Goal: Transaction & Acquisition: Purchase product/service

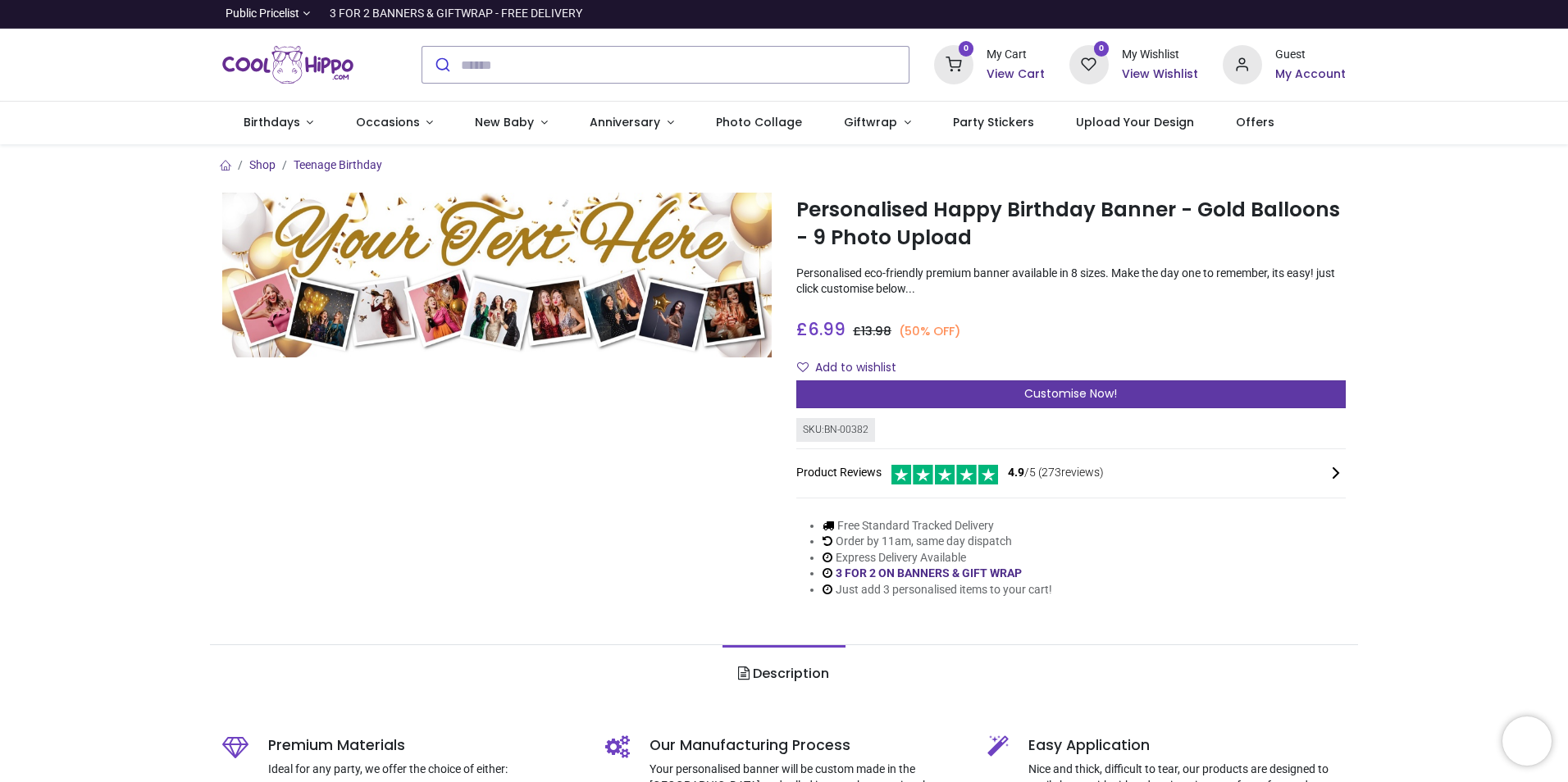
click at [1095, 394] on span "Customise Now!" at bounding box center [1071, 392] width 93 height 16
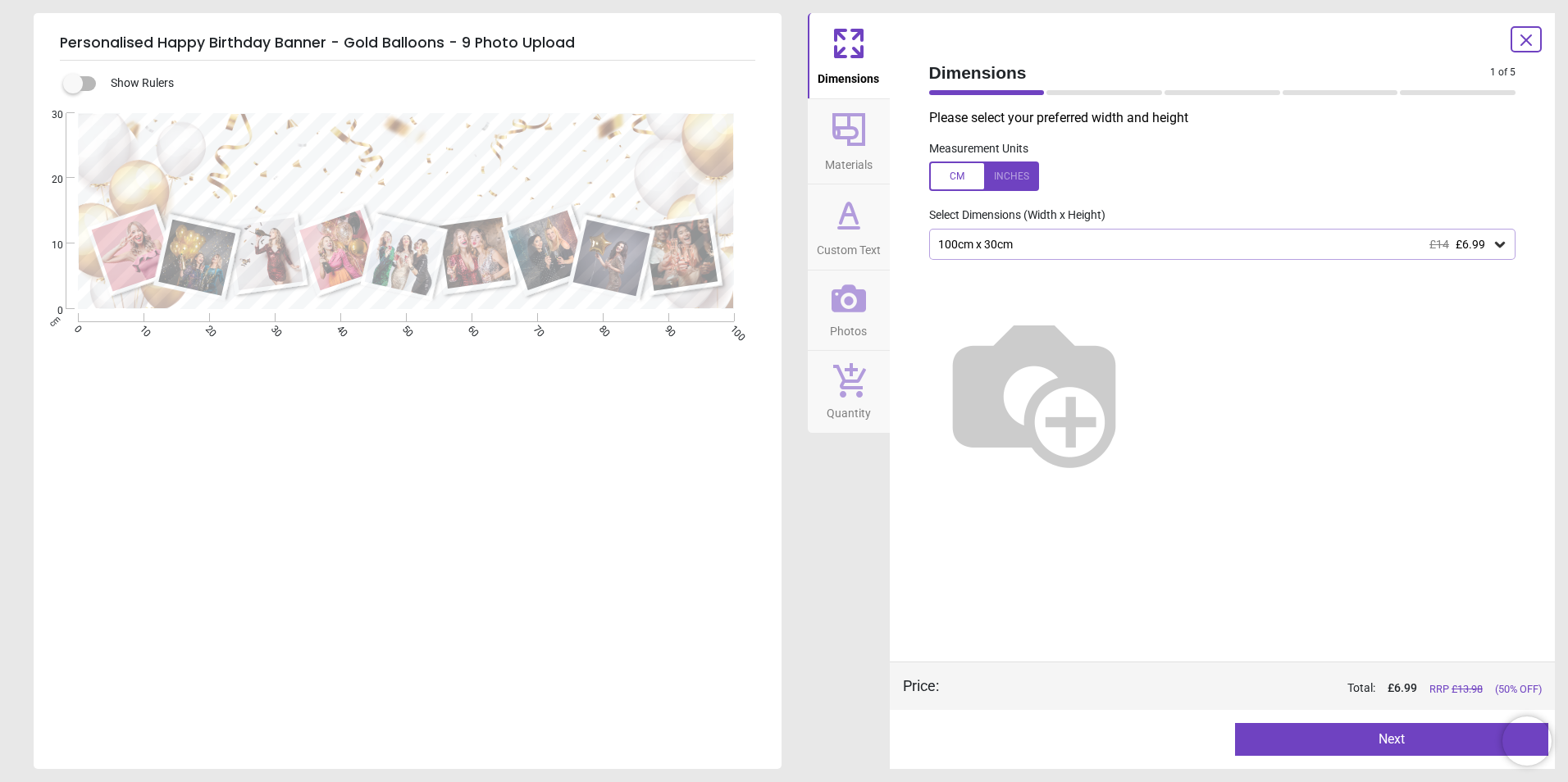
click at [956, 171] on div at bounding box center [984, 176] width 110 height 29
click at [1001, 176] on div at bounding box center [984, 176] width 110 height 29
click at [1016, 181] on div at bounding box center [984, 176] width 110 height 29
click at [952, 172] on div at bounding box center [984, 176] width 110 height 29
click at [1507, 246] on div "100cm x 30cm £14 £6.99" at bounding box center [1222, 244] width 587 height 31
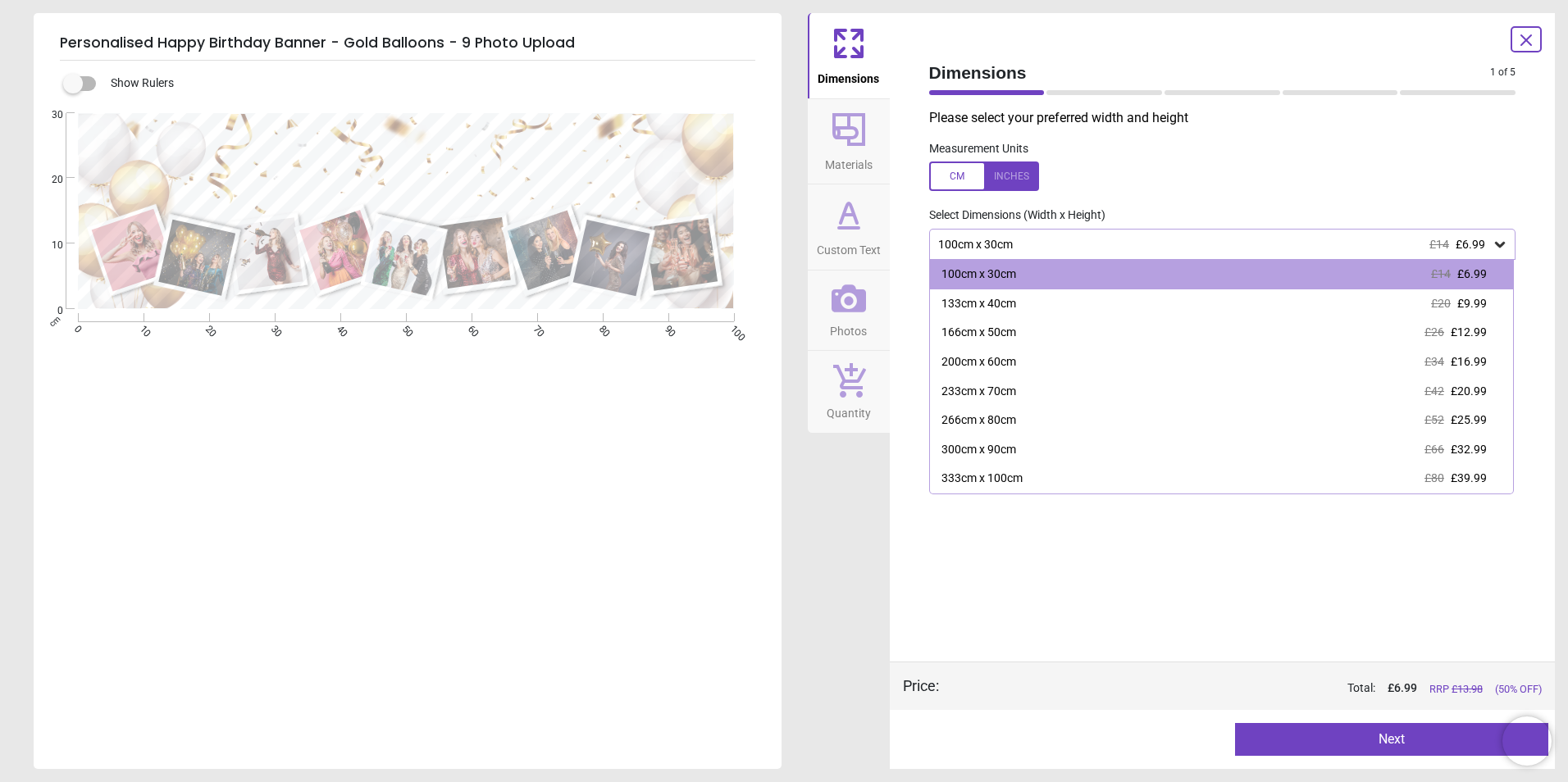
click at [613, 599] on div "E" at bounding box center [406, 504] width 744 height 782
click at [822, 628] on div "Dimensions Materials Custom Text Photos Quantity" at bounding box center [848, 391] width 82 height 756
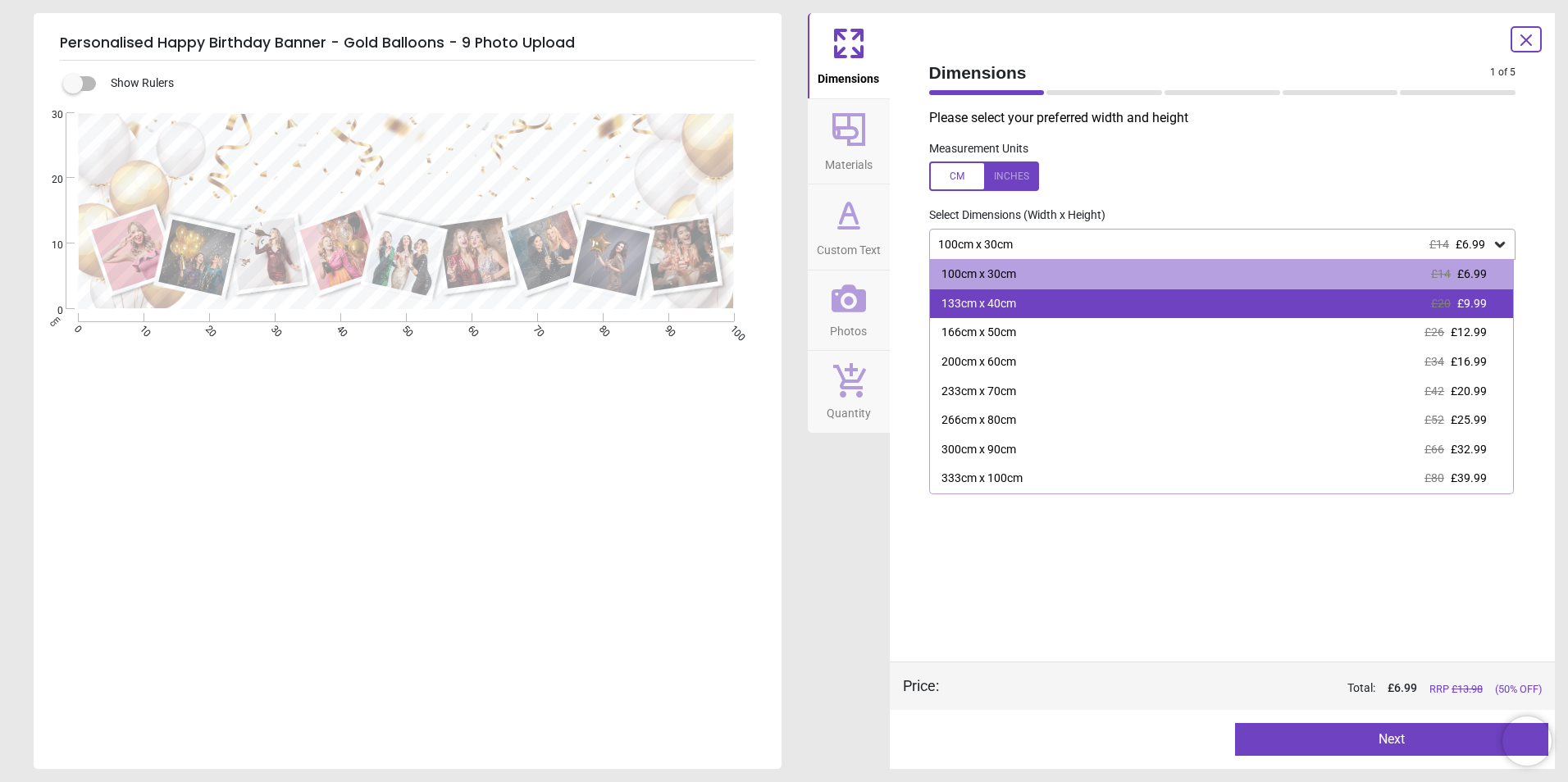
click at [1024, 302] on div "133cm x 40cm £20 £9.99" at bounding box center [1221, 304] width 584 height 29
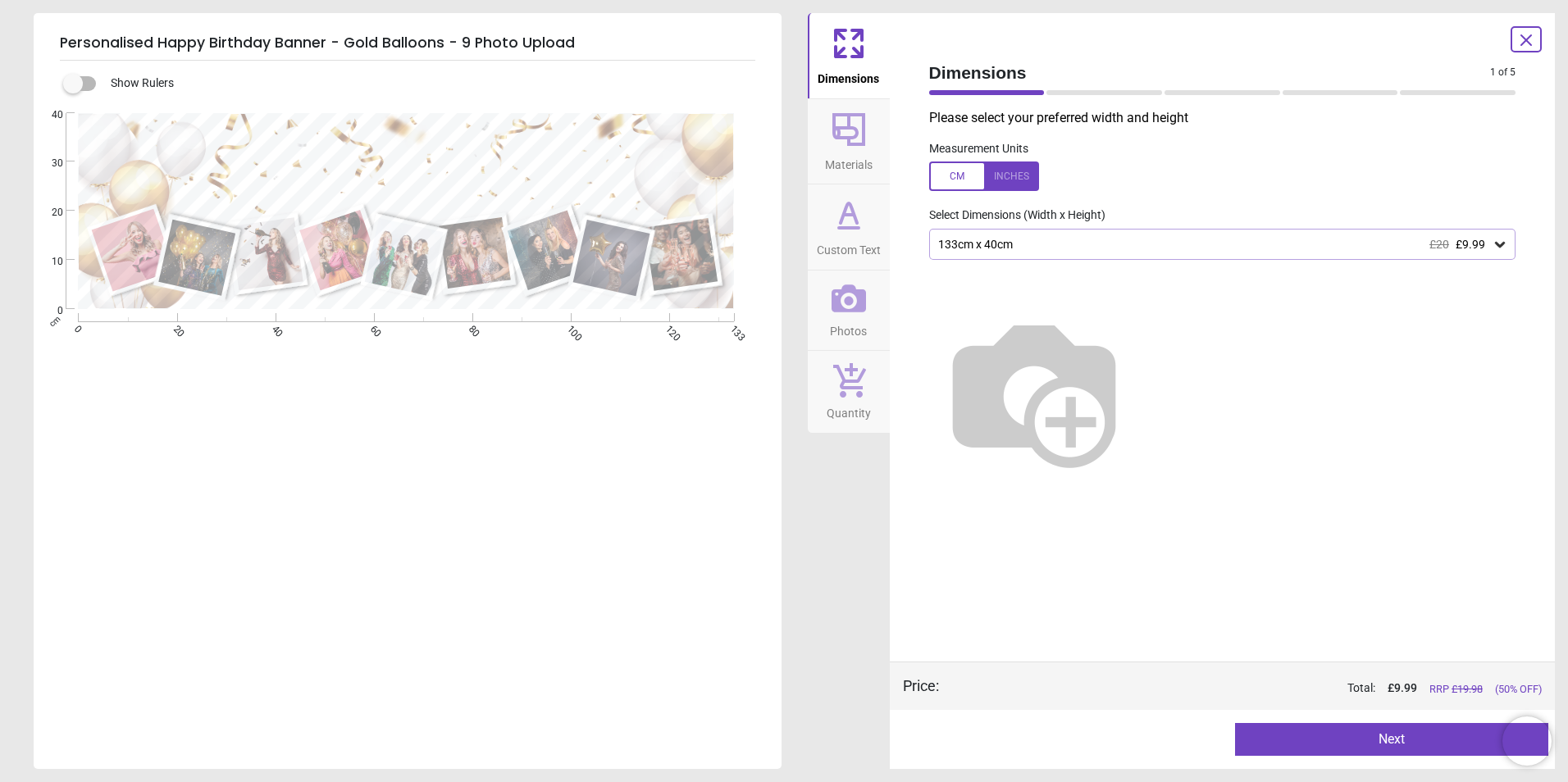
click at [1350, 747] on button "Next" at bounding box center [1391, 739] width 313 height 33
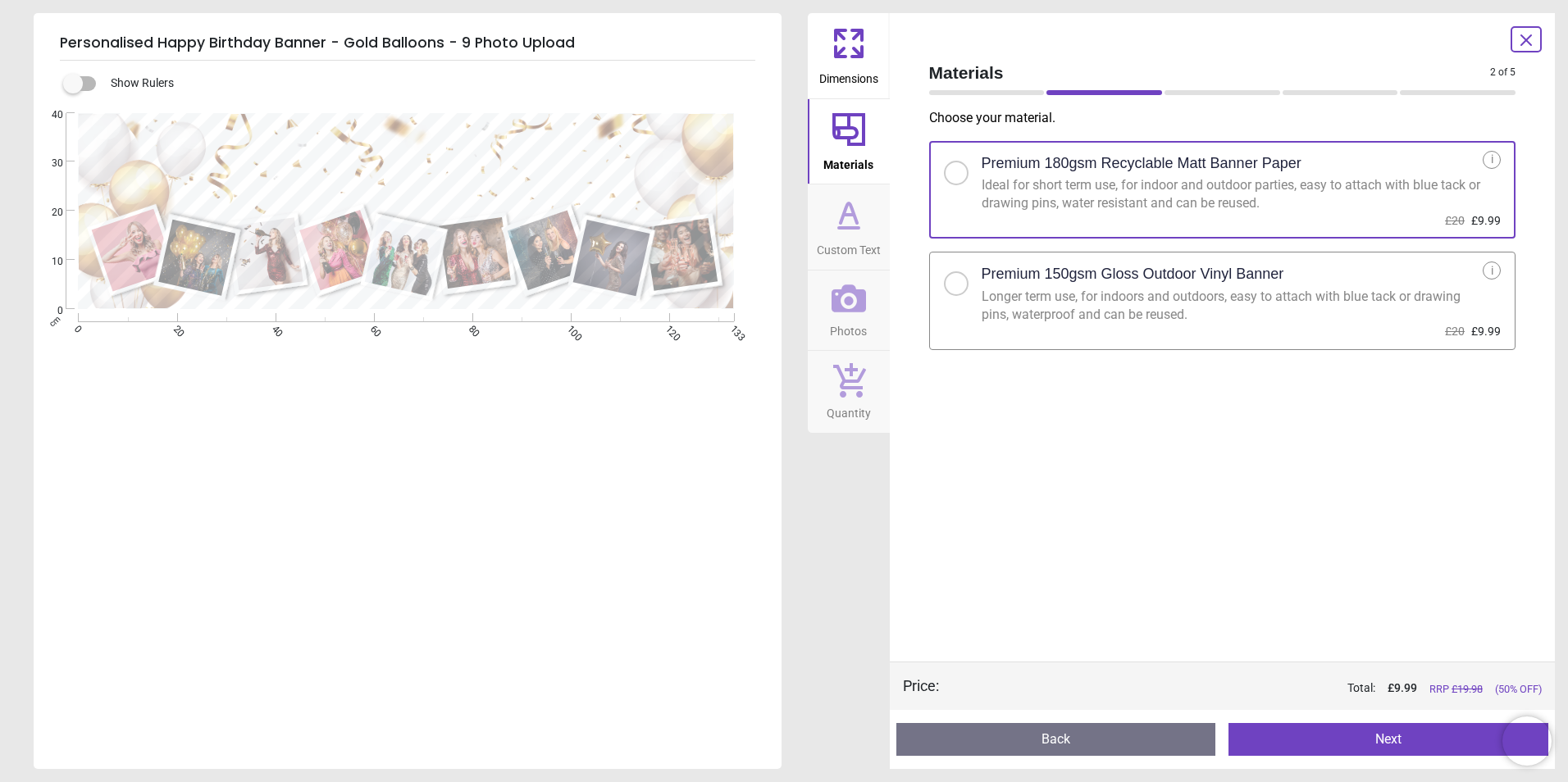
click at [1407, 734] on button "Next" at bounding box center [1388, 739] width 320 height 33
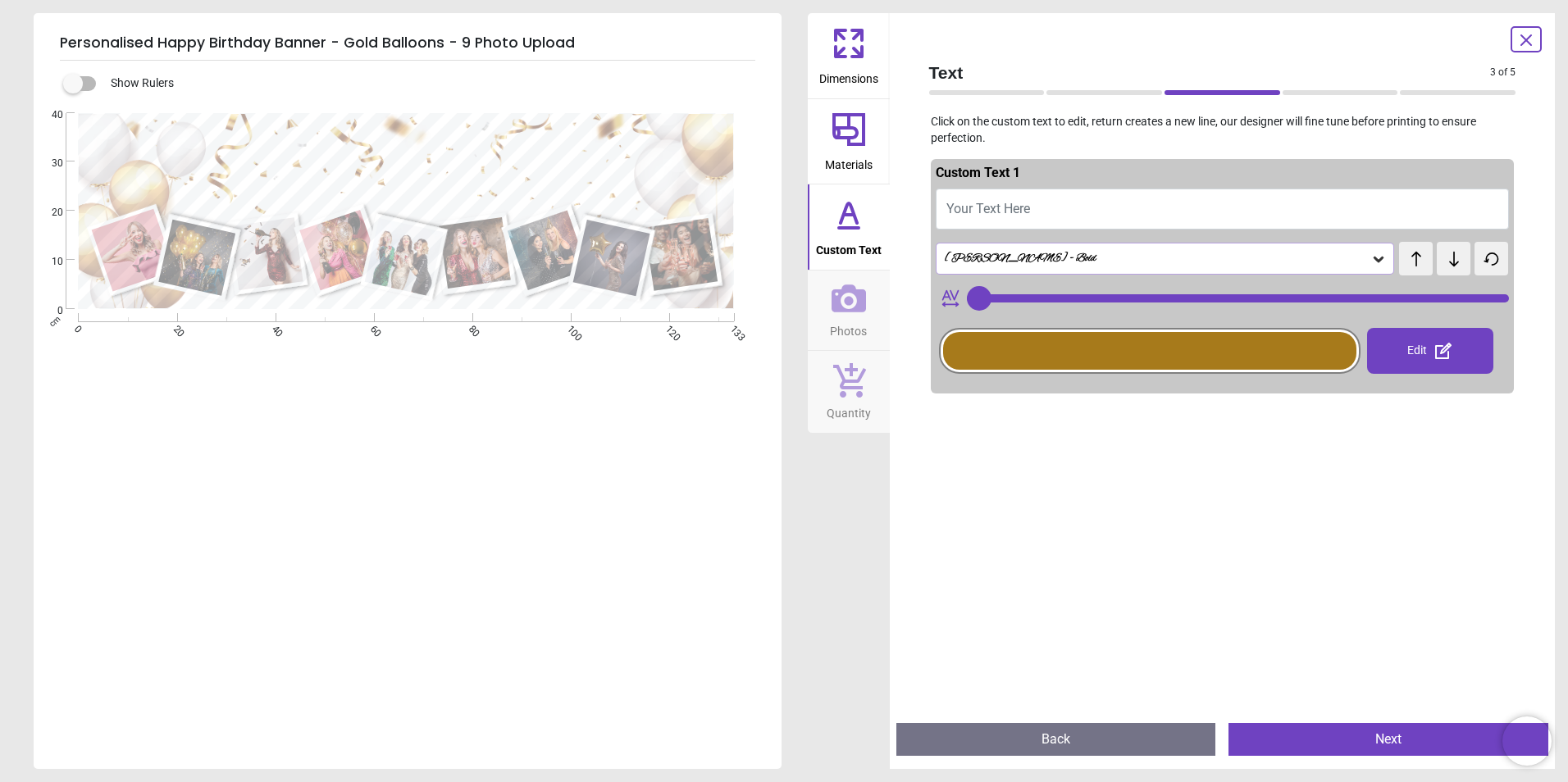
type input "***"
click at [1408, 730] on button "Next" at bounding box center [1388, 739] width 320 height 33
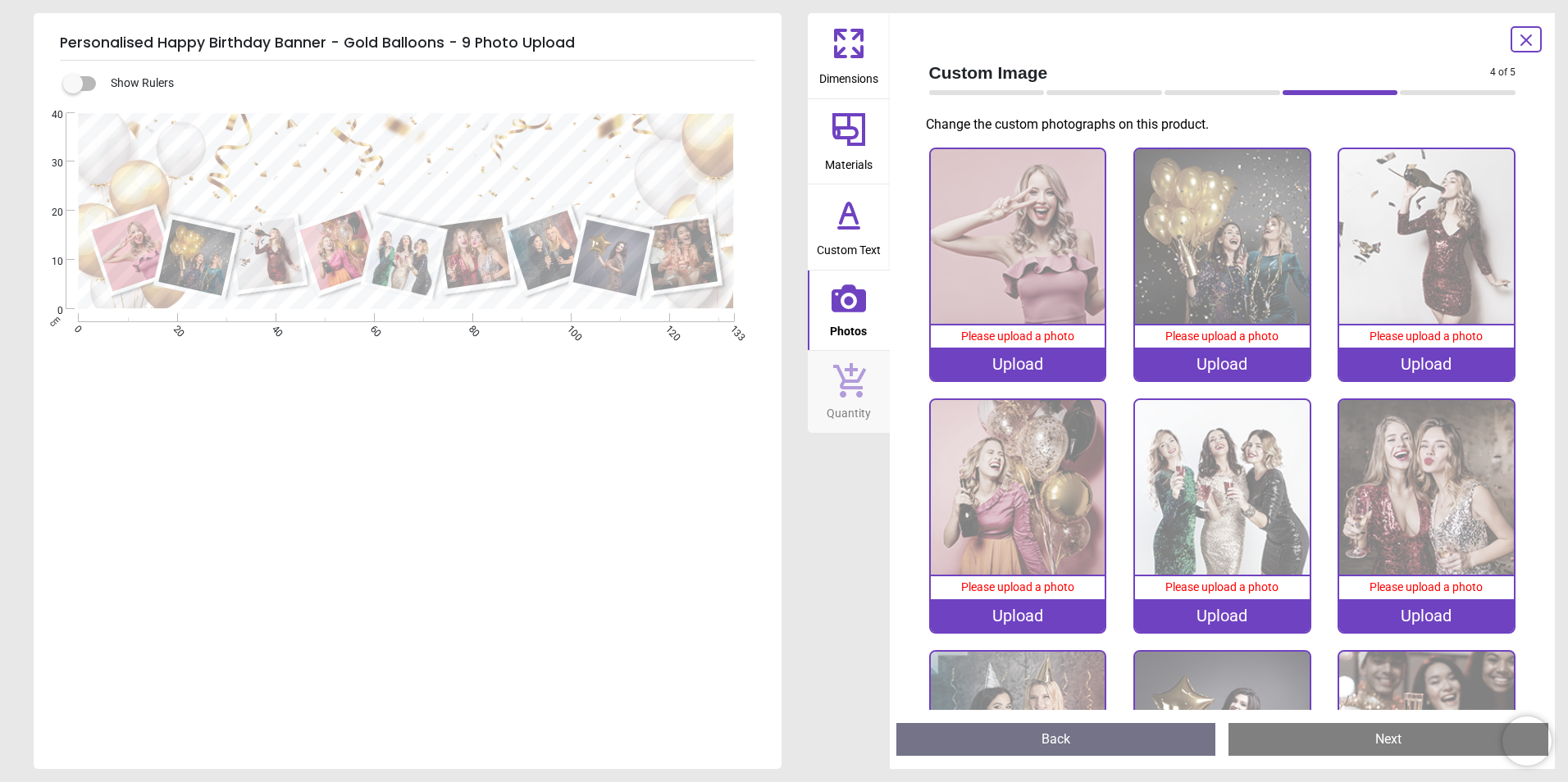
click at [1082, 366] on div "Upload" at bounding box center [1018, 364] width 175 height 33
click at [1037, 256] on img at bounding box center [1018, 236] width 175 height 175
click at [1004, 358] on div "Upload" at bounding box center [1018, 364] width 175 height 33
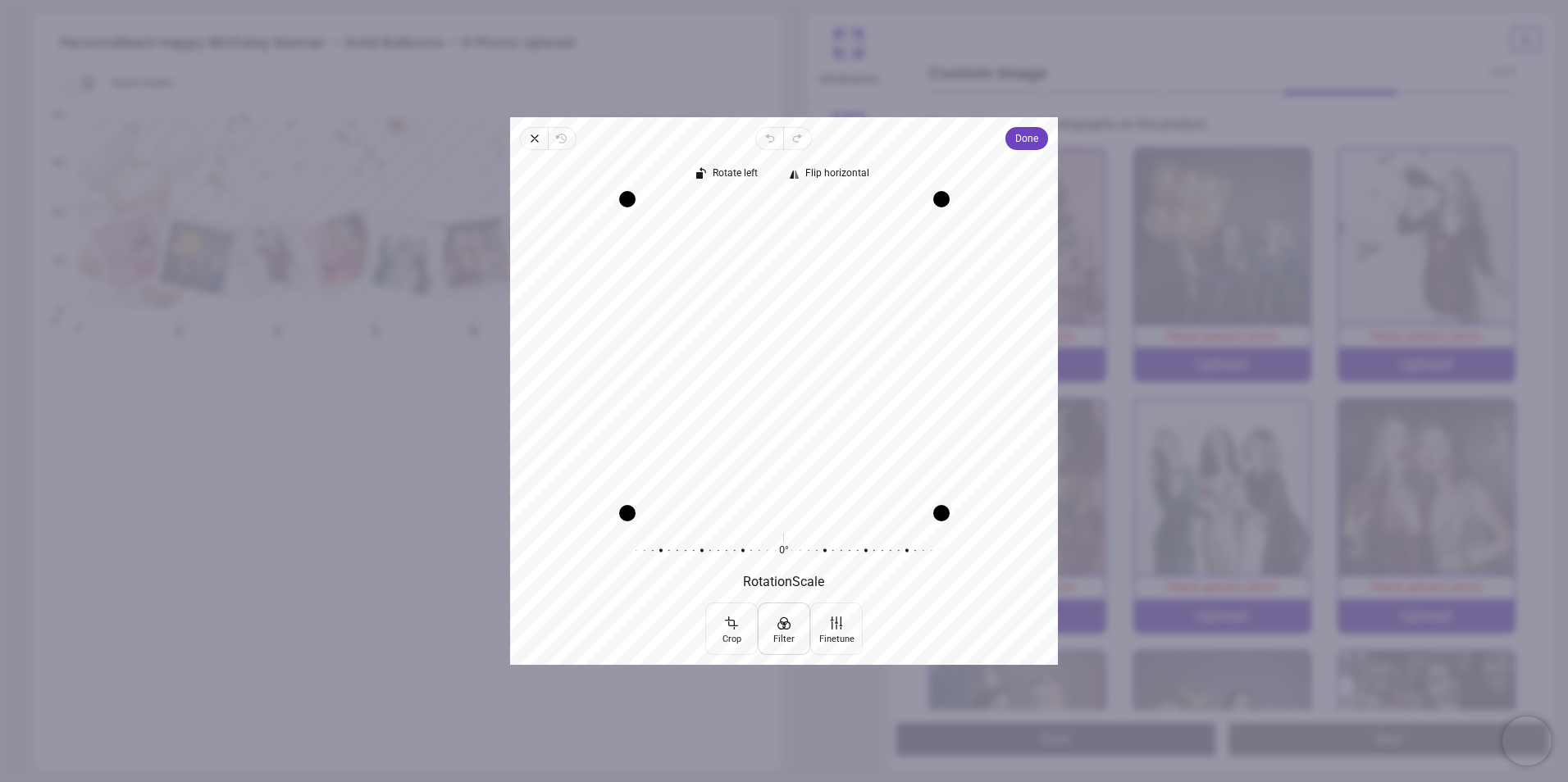
click at [790, 626] on button "Filter" at bounding box center [783, 628] width 52 height 52
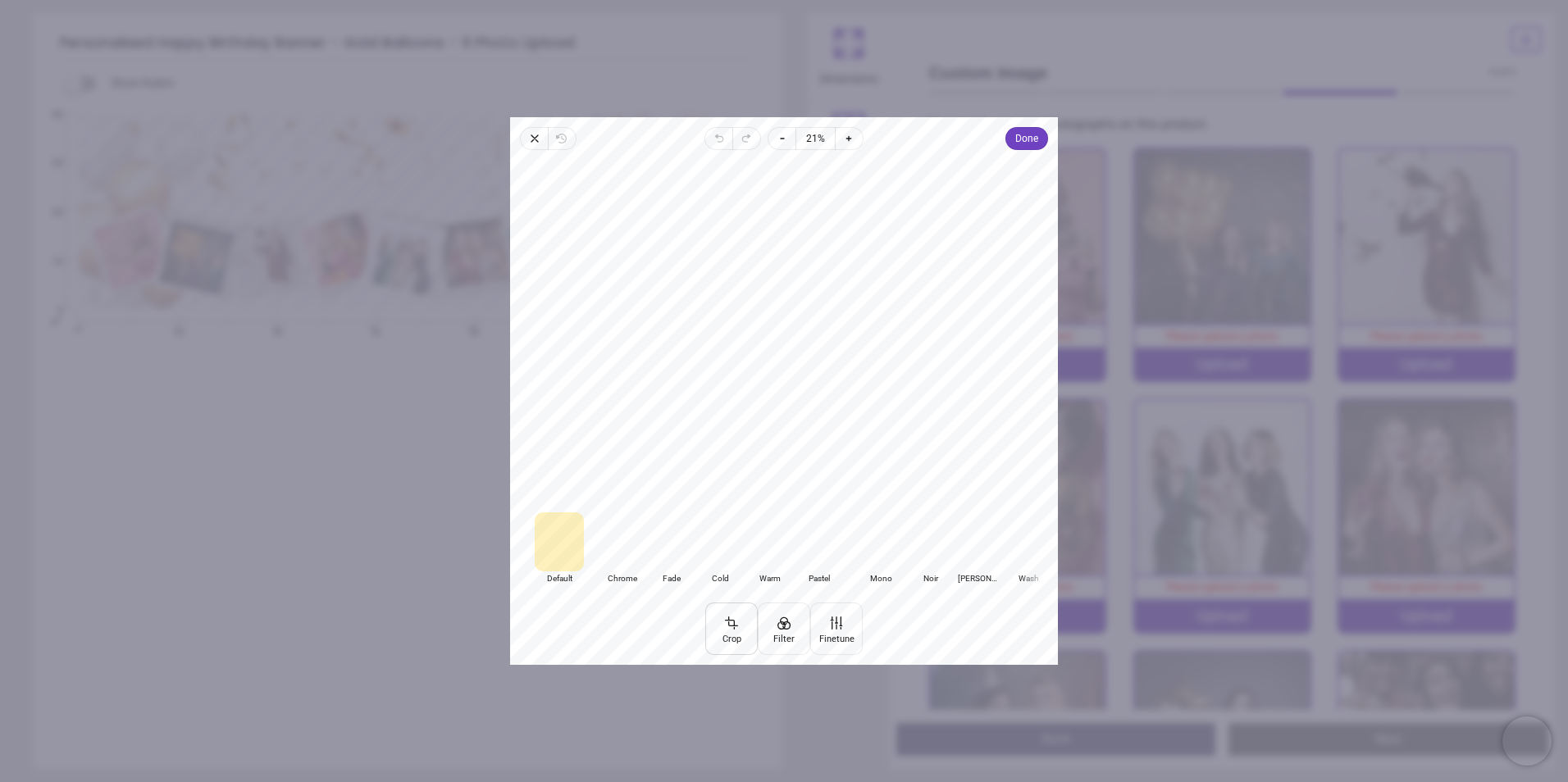
click at [731, 634] on button "Crop" at bounding box center [731, 628] width 52 height 52
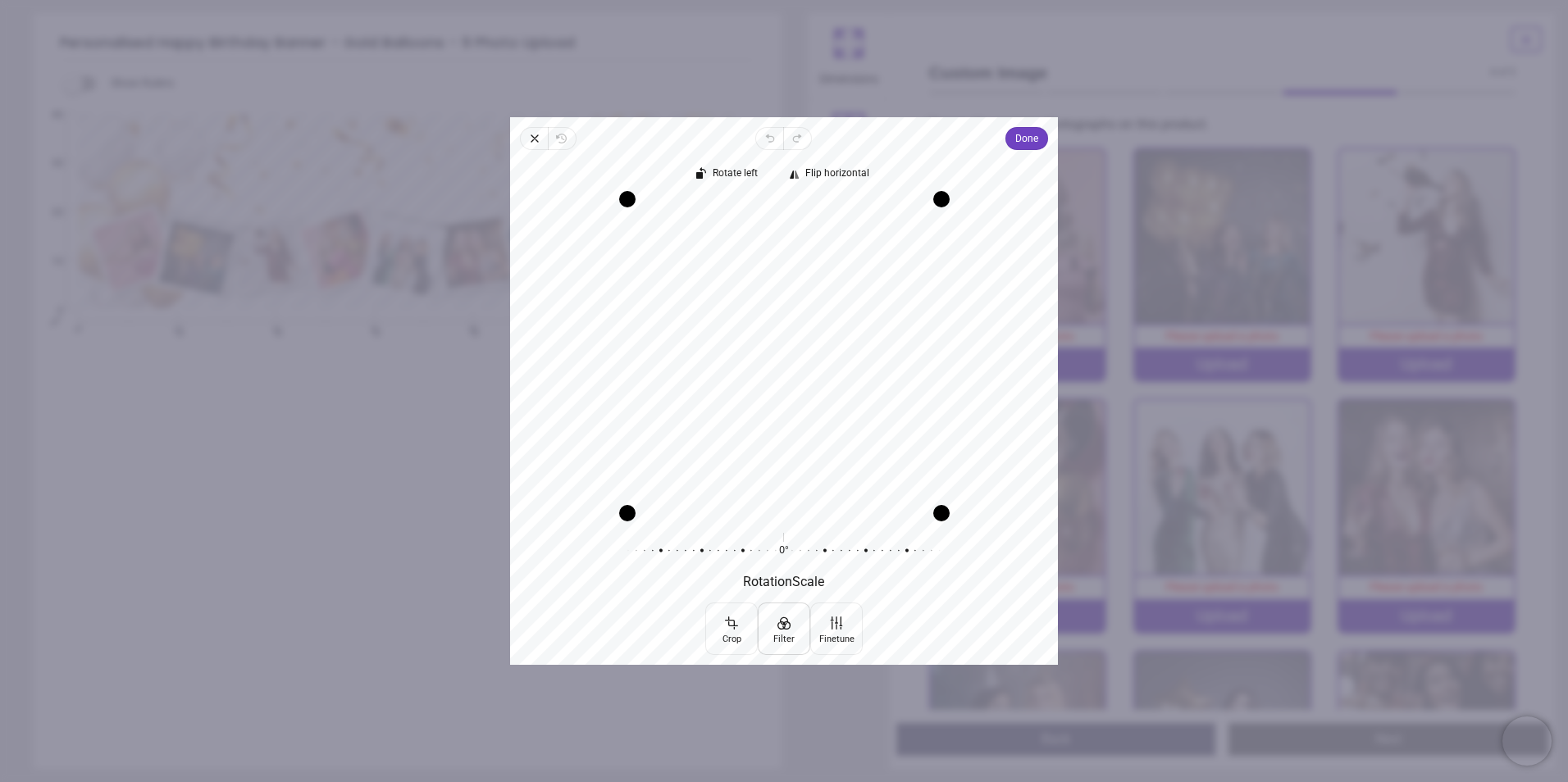
click at [781, 634] on button "Filter" at bounding box center [783, 628] width 52 height 52
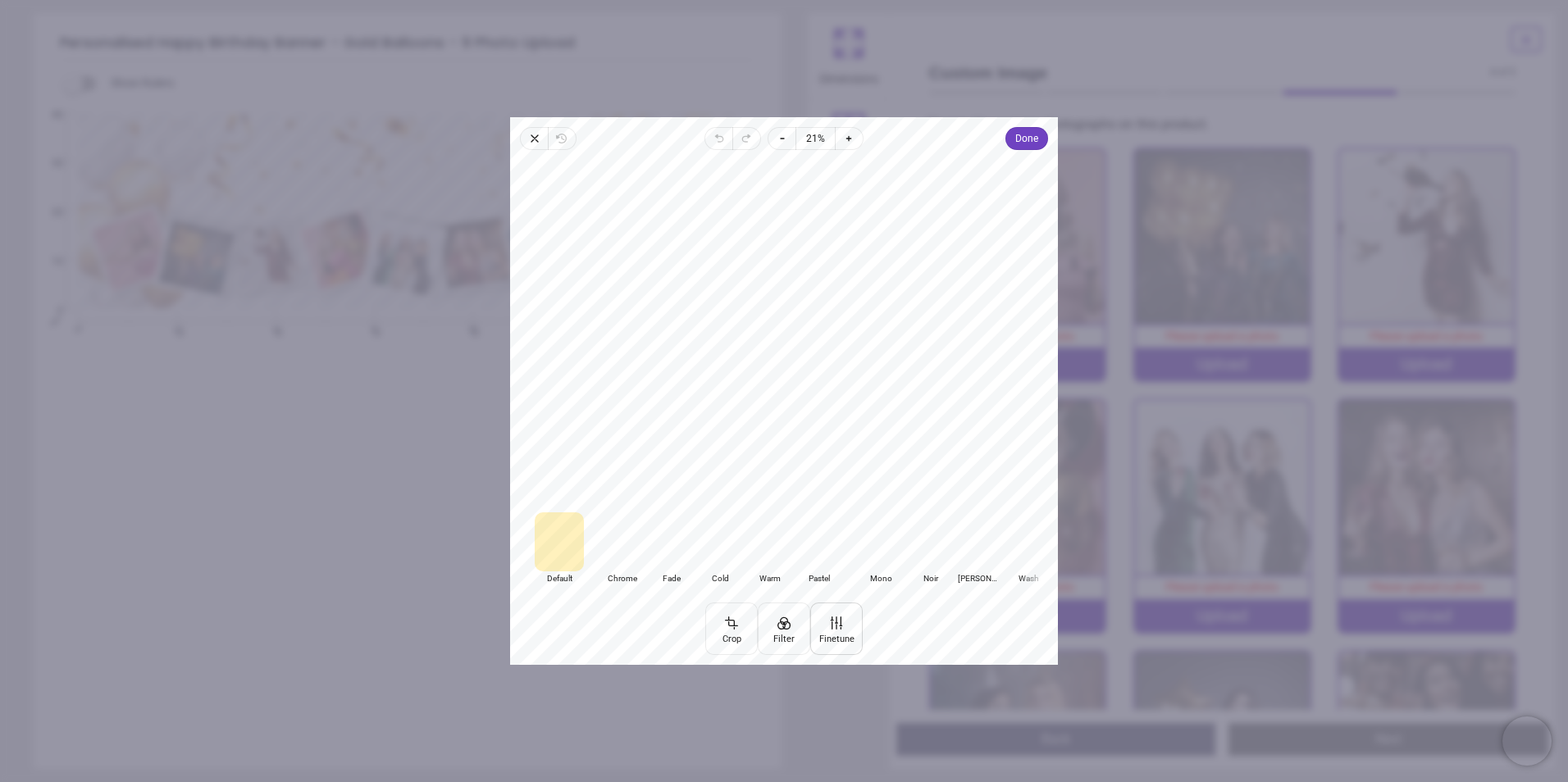
click at [844, 638] on button "Finetune" at bounding box center [836, 628] width 52 height 52
click at [775, 637] on button "Filter" at bounding box center [783, 628] width 52 height 52
click at [625, 556] on div at bounding box center [621, 542] width 49 height 59
click at [670, 555] on div at bounding box center [671, 542] width 49 height 59
click at [713, 555] on div at bounding box center [720, 542] width 49 height 59
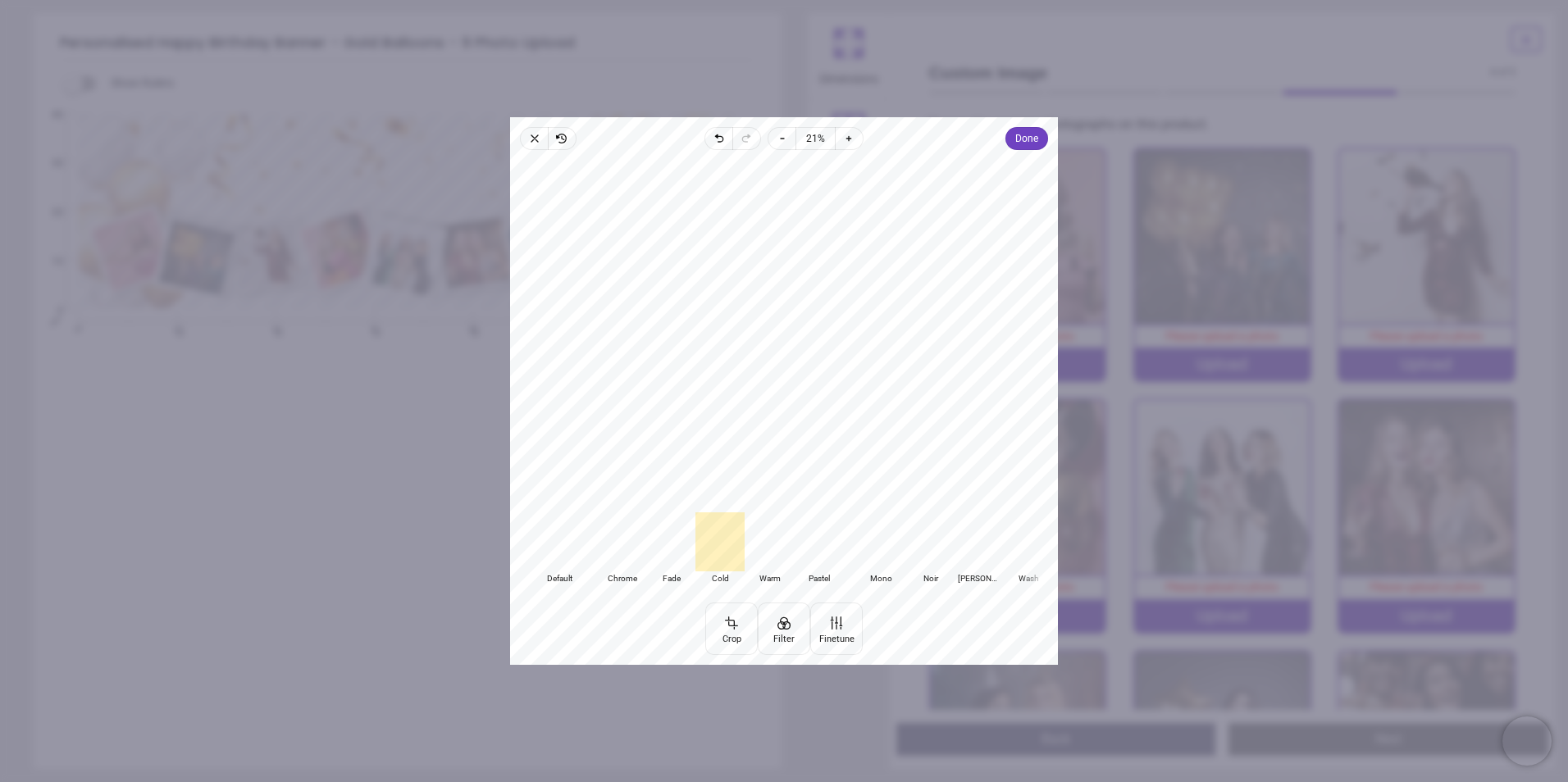
click at [751, 553] on div at bounding box center [769, 542] width 49 height 59
click at [1038, 149] on button "Done" at bounding box center [1026, 138] width 43 height 23
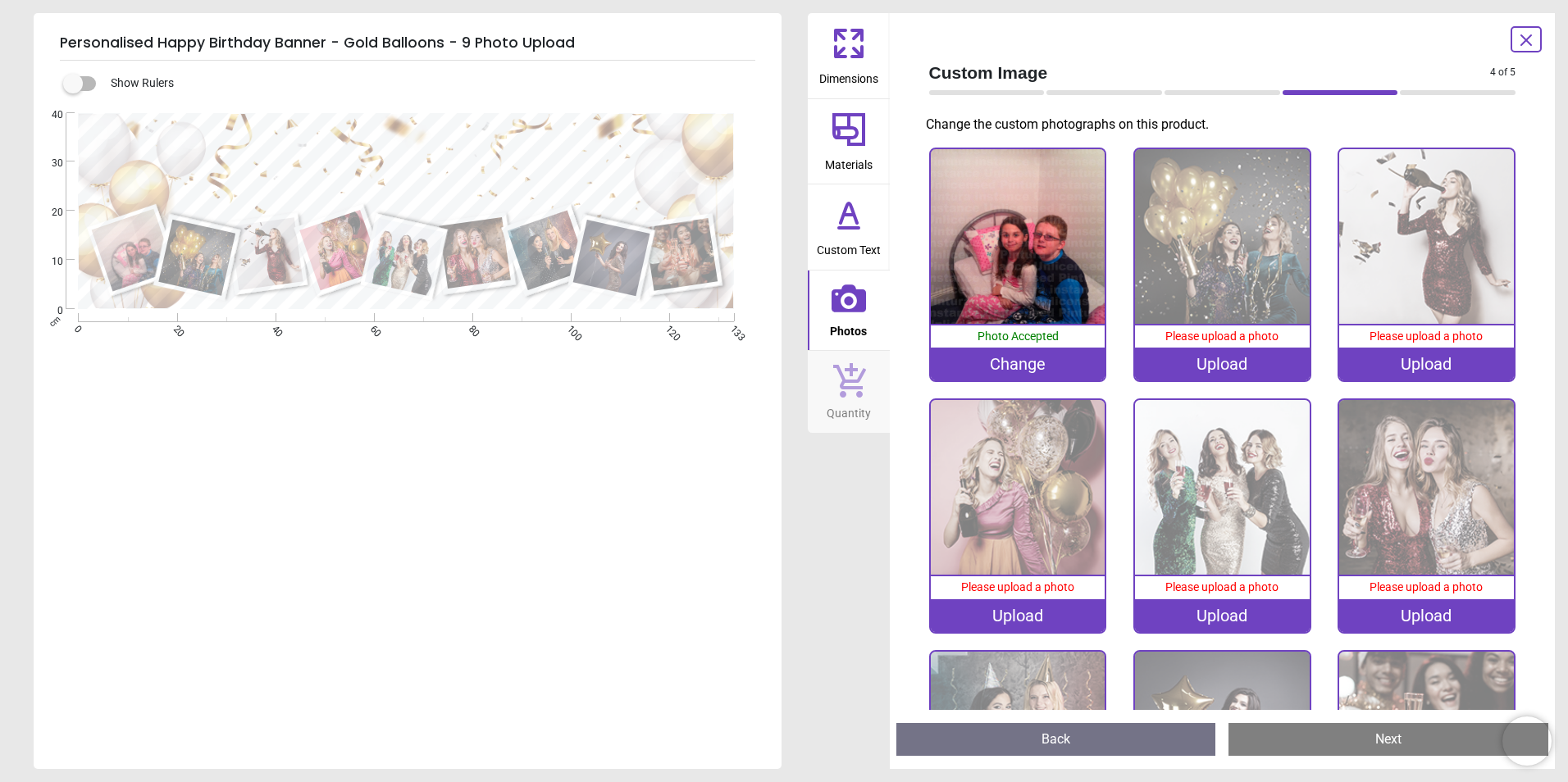
click at [1530, 40] on icon at bounding box center [1525, 40] width 20 height 20
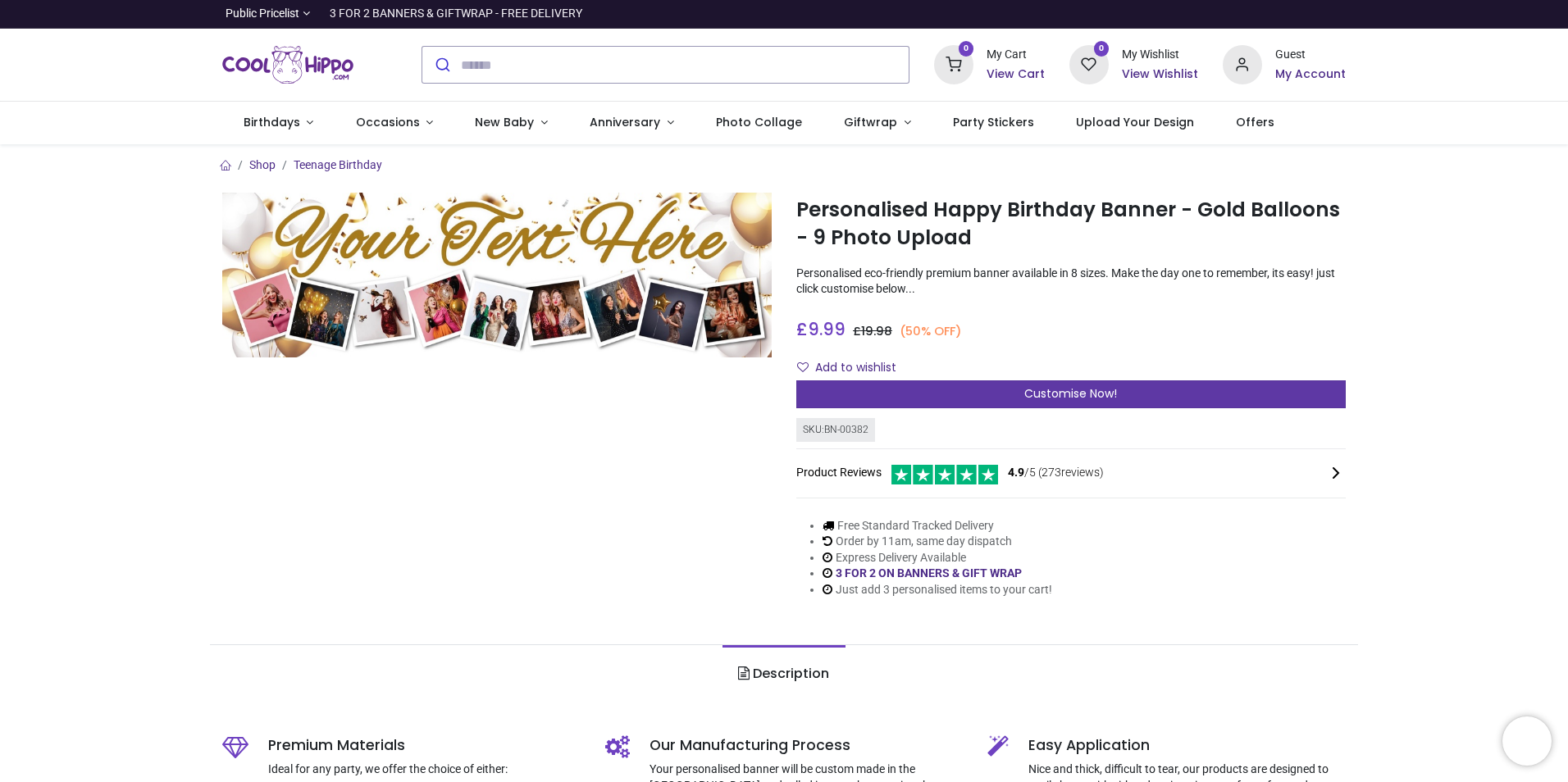
click at [997, 399] on div "Customise Now!" at bounding box center [1071, 393] width 549 height 27
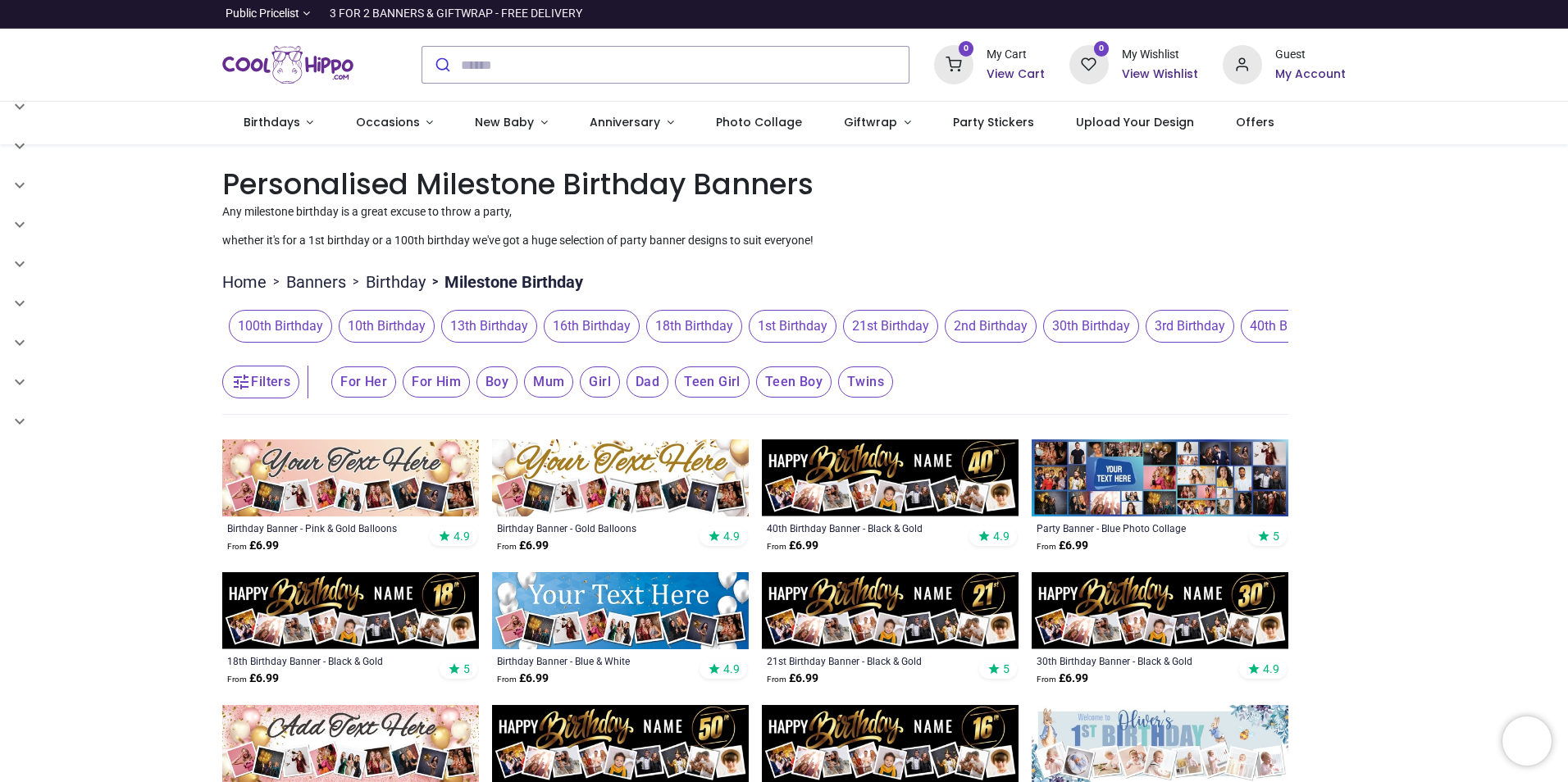
click at [908, 334] on span "21st Birthday" at bounding box center [890, 326] width 96 height 33
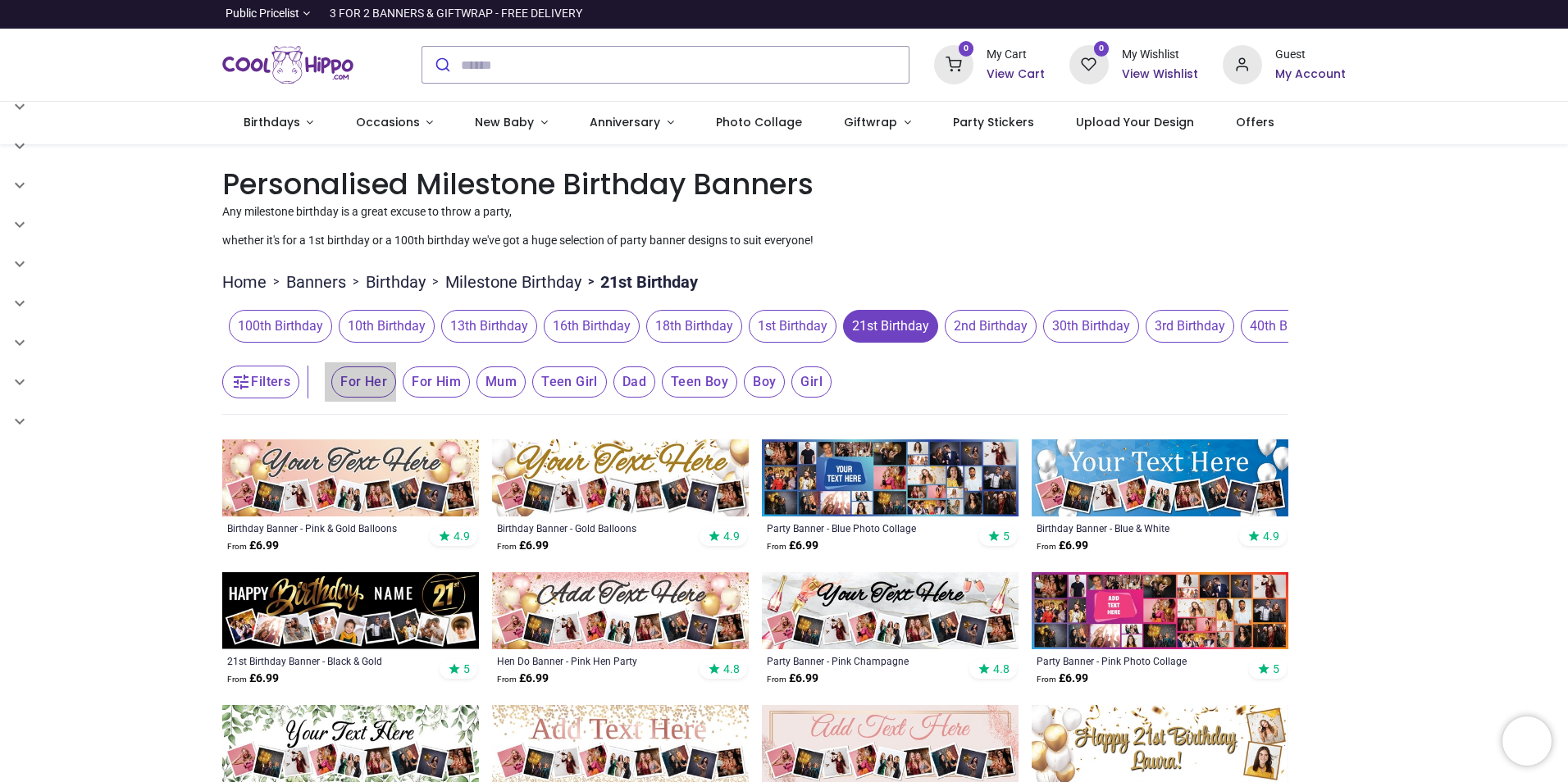
click at [375, 388] on span "For Her" at bounding box center [363, 382] width 64 height 31
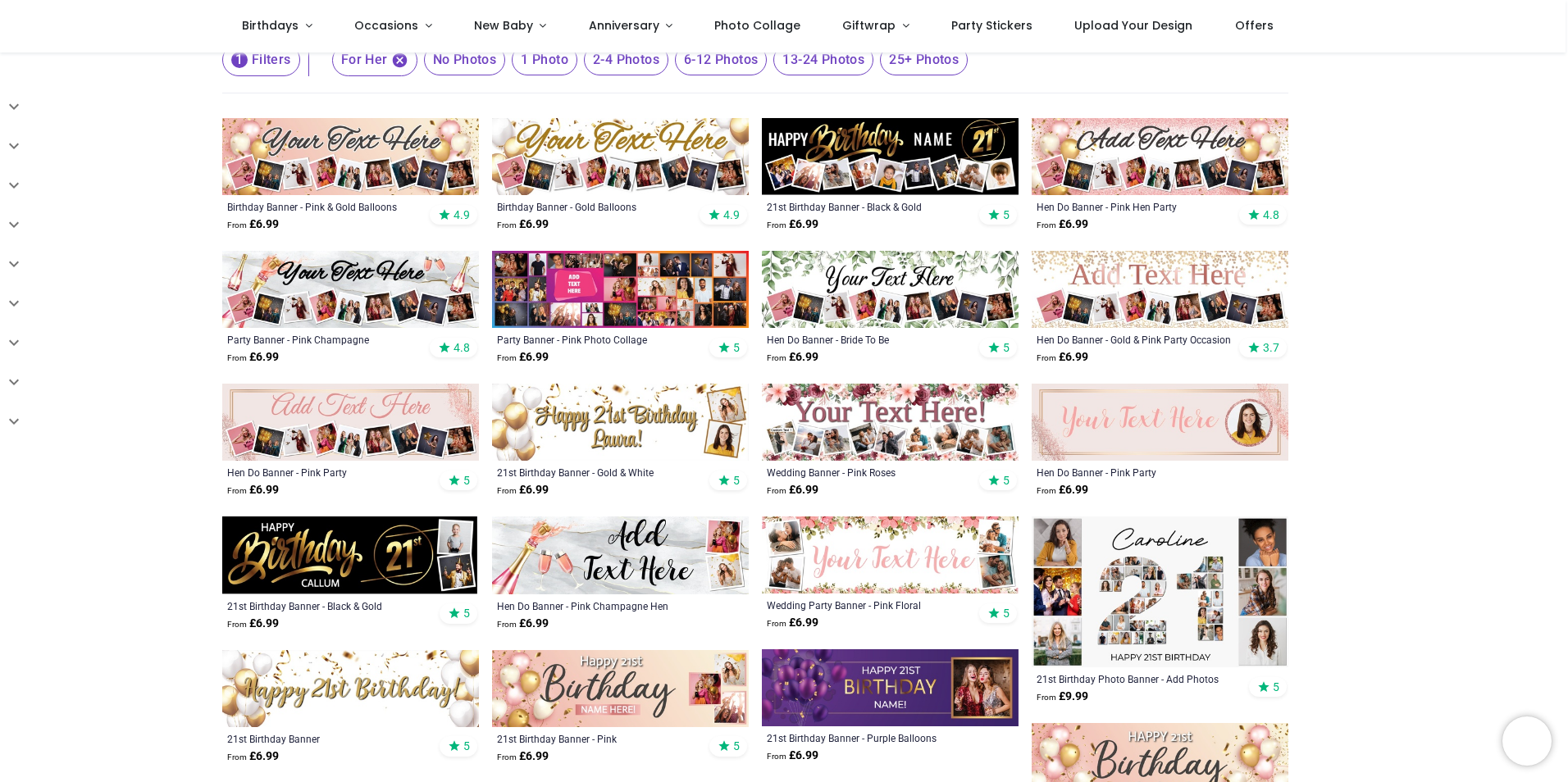
scroll to position [164, 0]
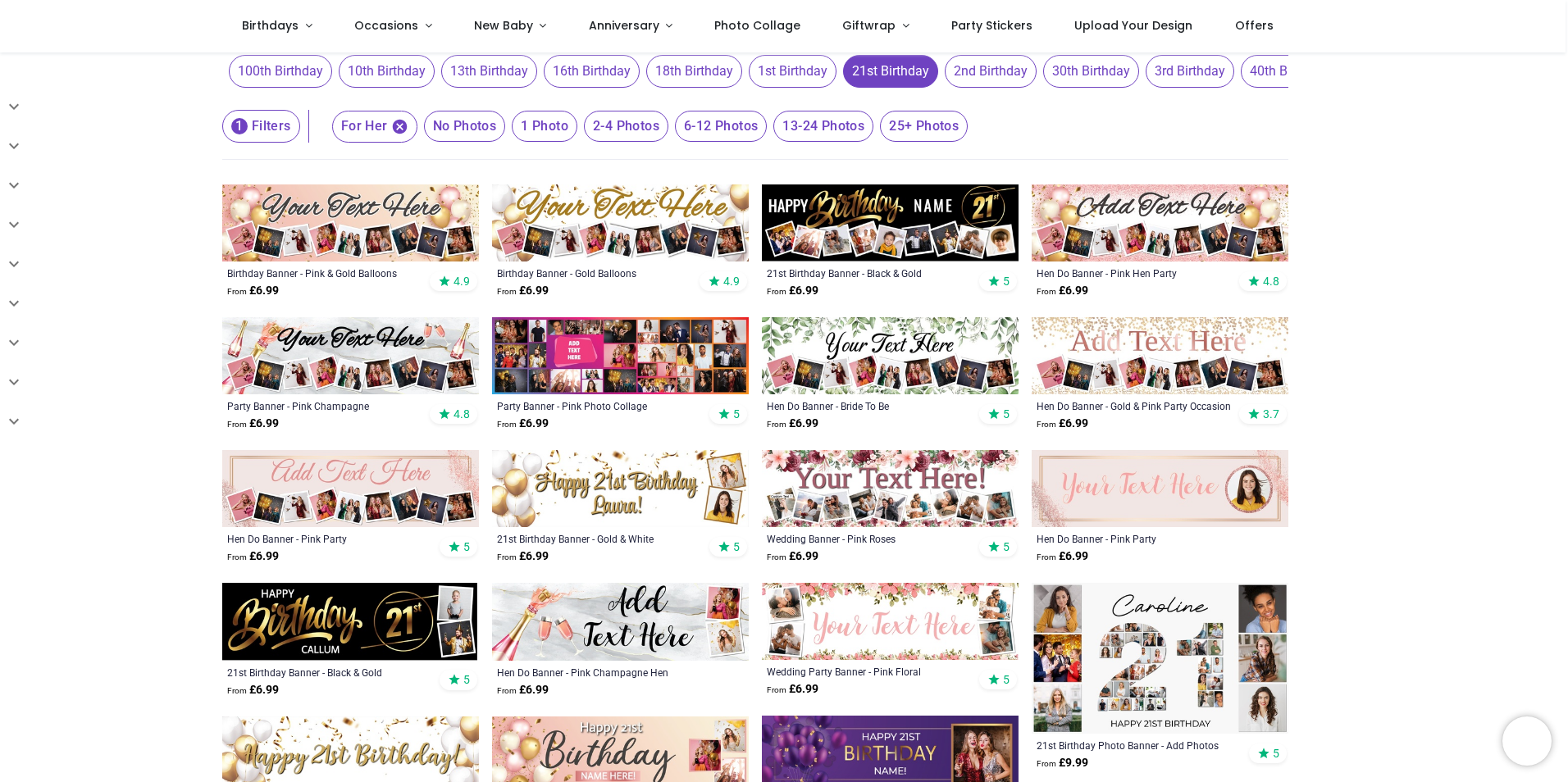
click at [320, 369] on img at bounding box center [350, 355] width 256 height 77
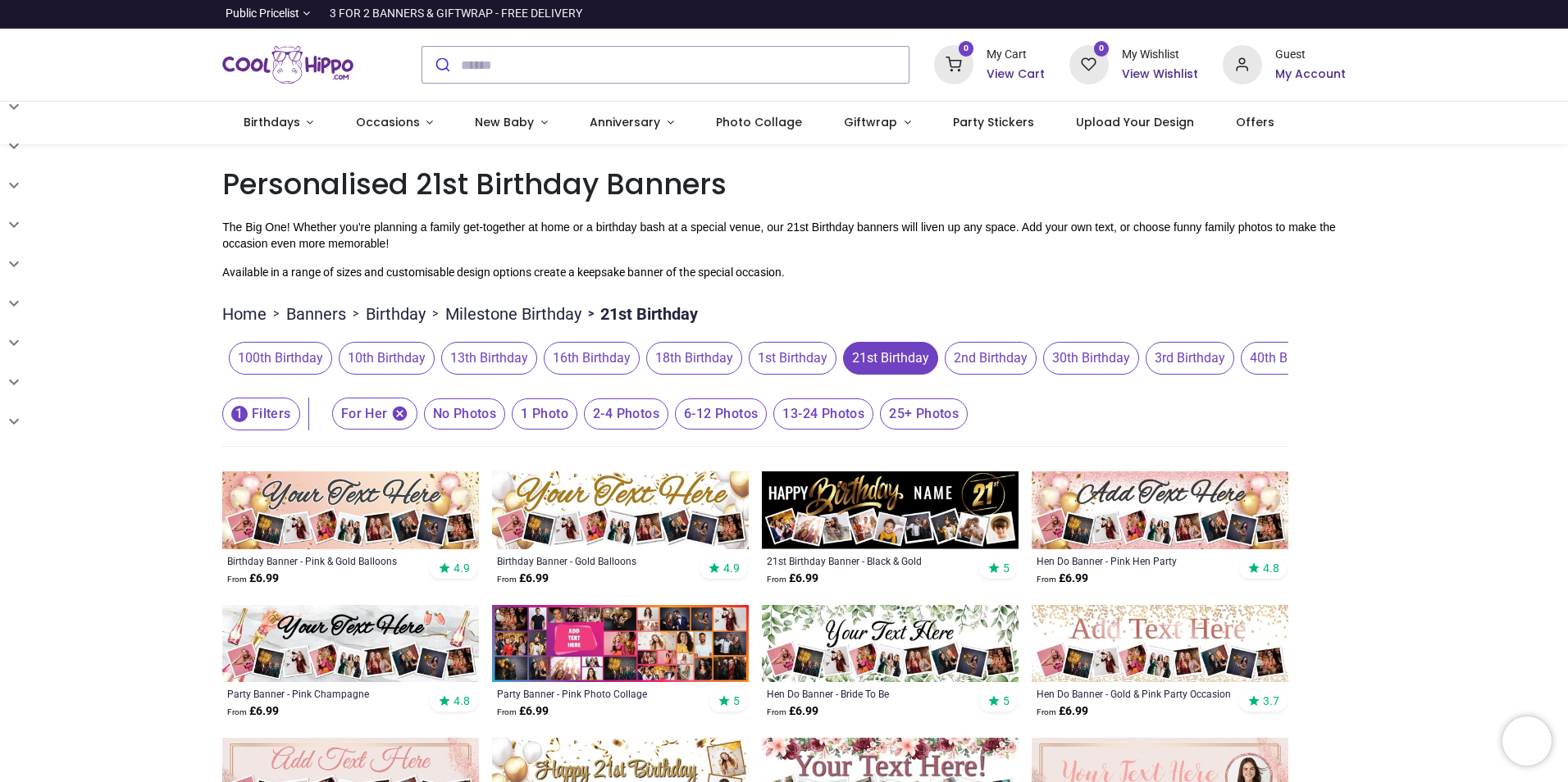
click at [1117, 509] on img at bounding box center [1159, 509] width 256 height 77
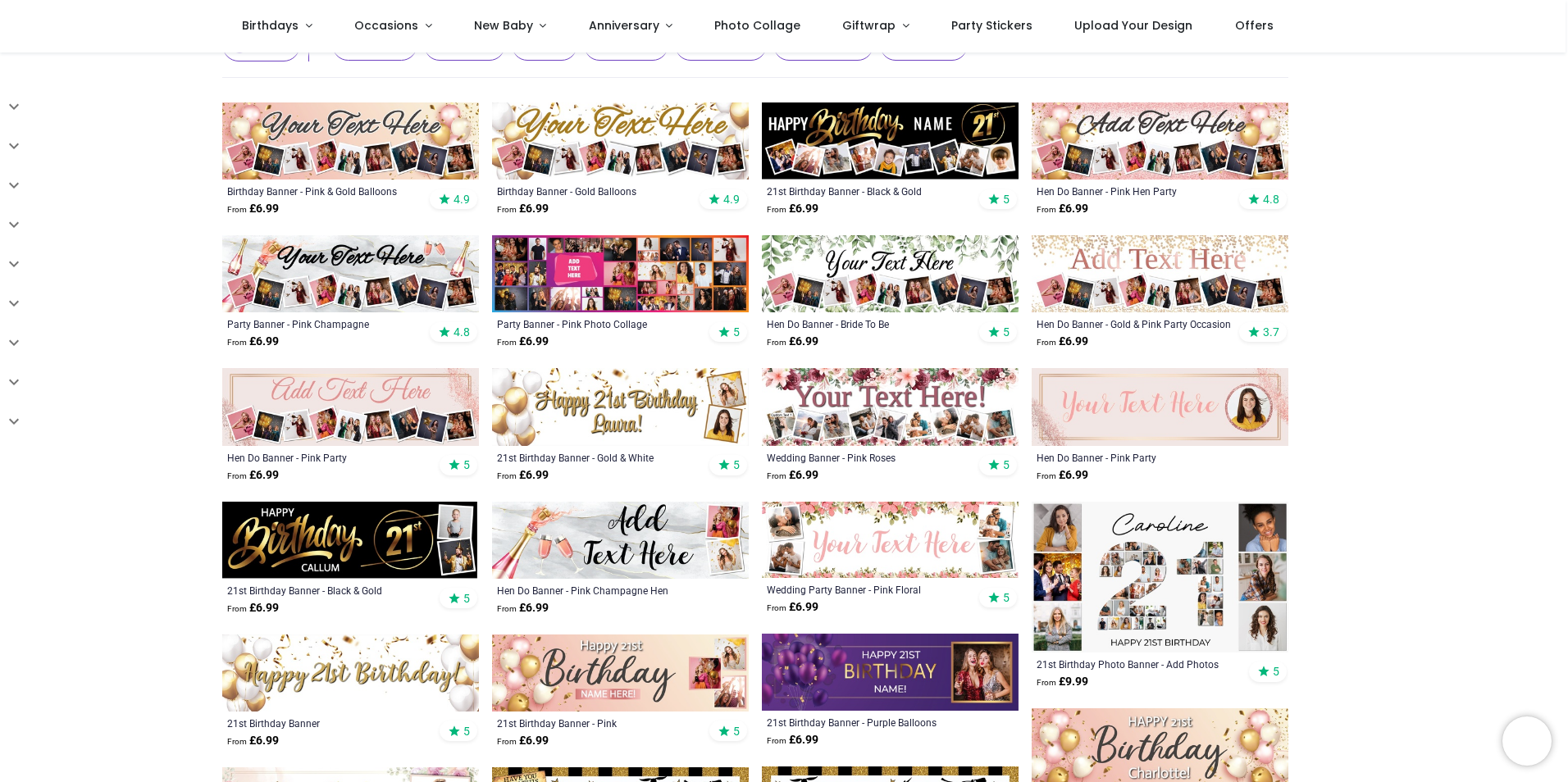
scroll to position [328, 0]
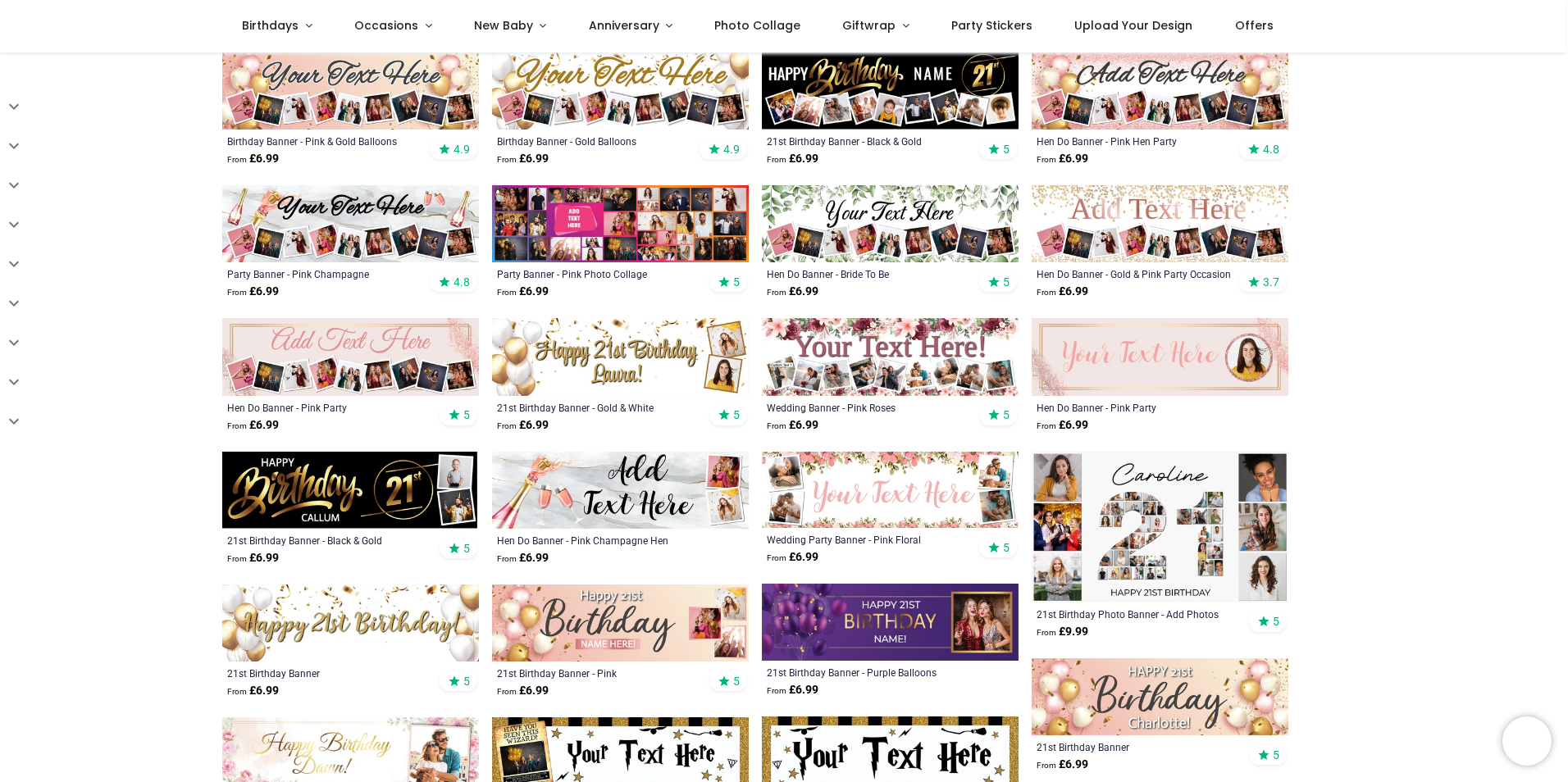
click at [1127, 201] on img at bounding box center [1159, 223] width 256 height 77
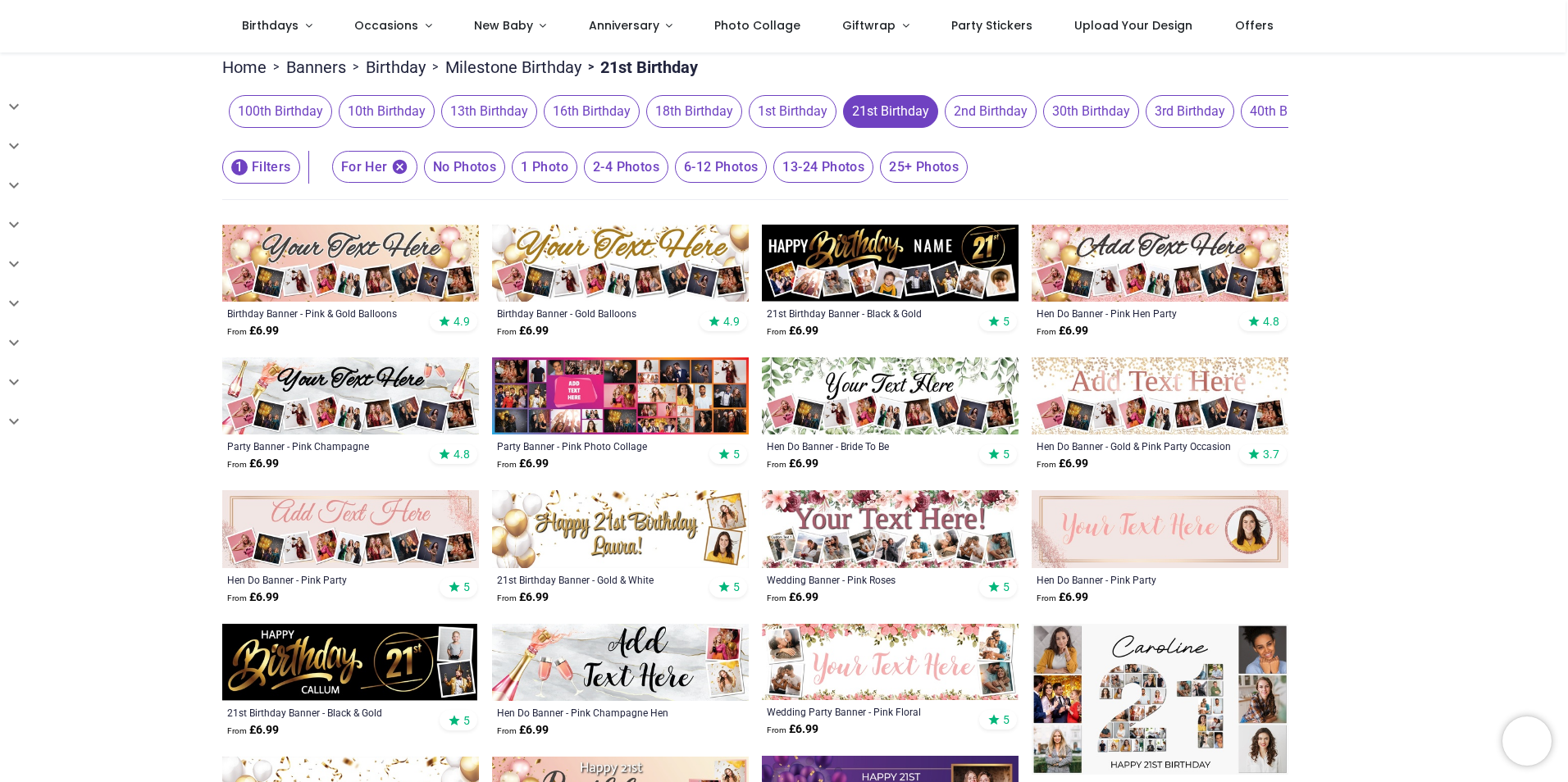
scroll to position [164, 0]
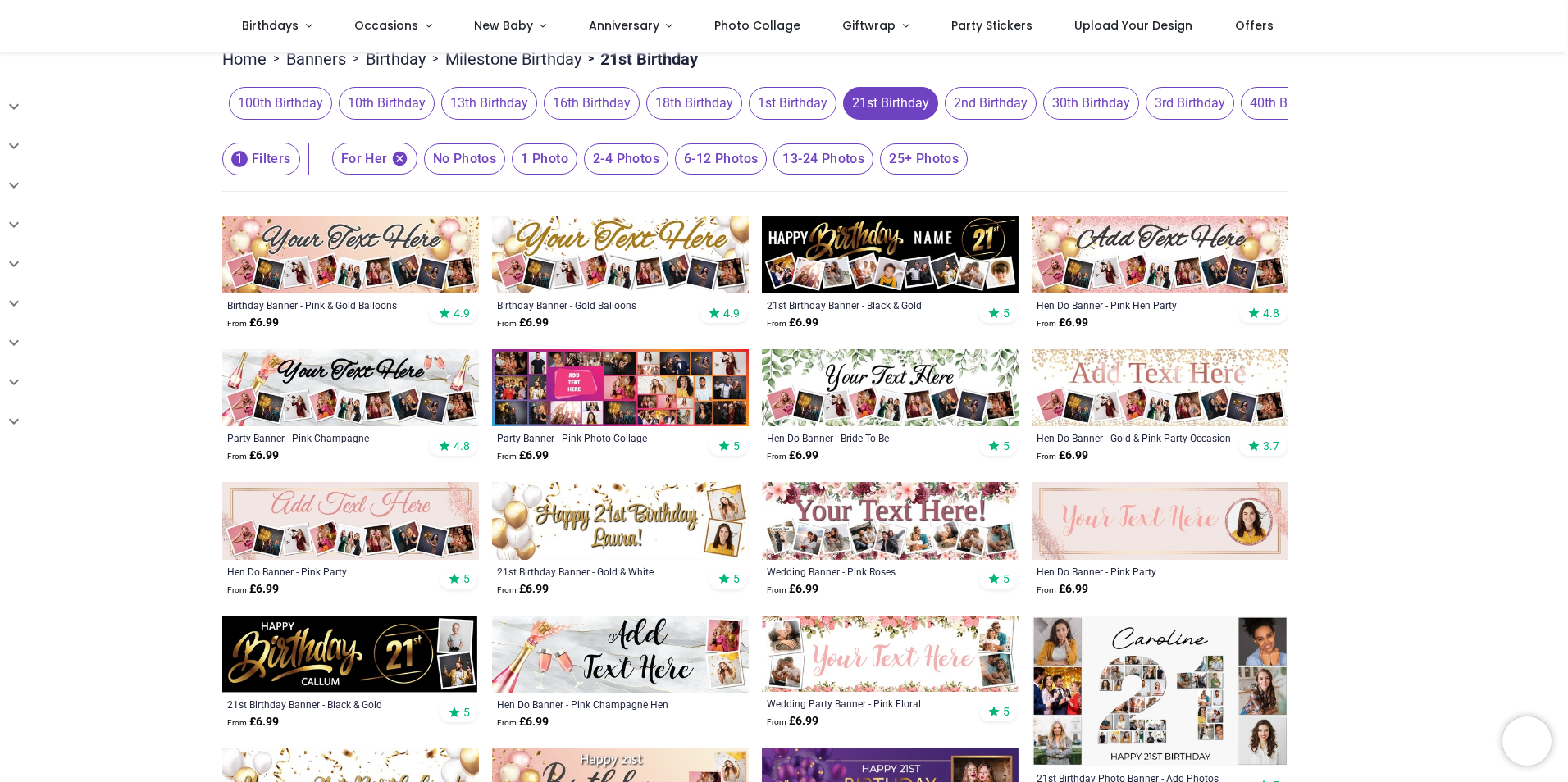
click at [361, 262] on img at bounding box center [350, 254] width 256 height 77
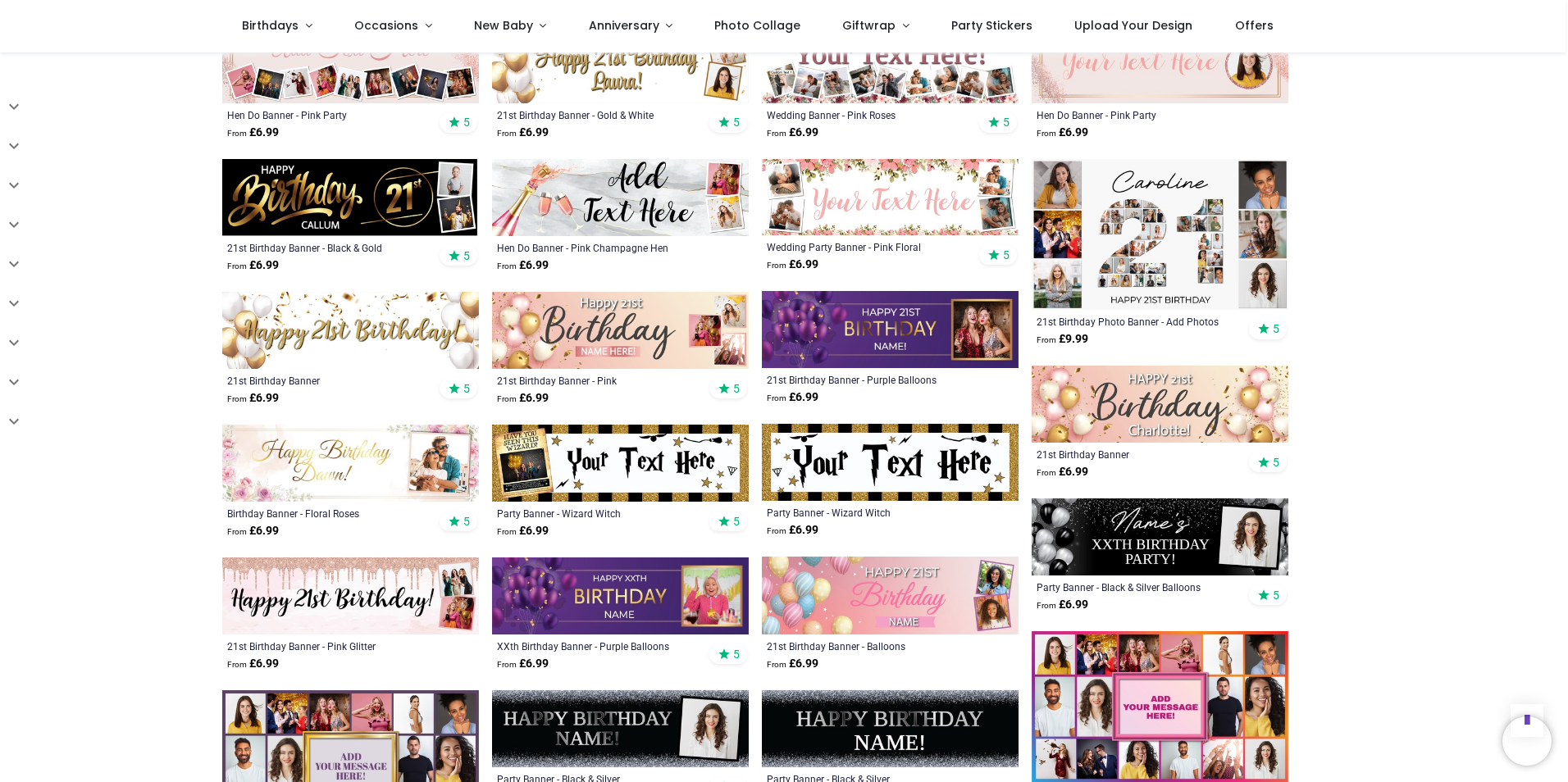
scroll to position [738, 0]
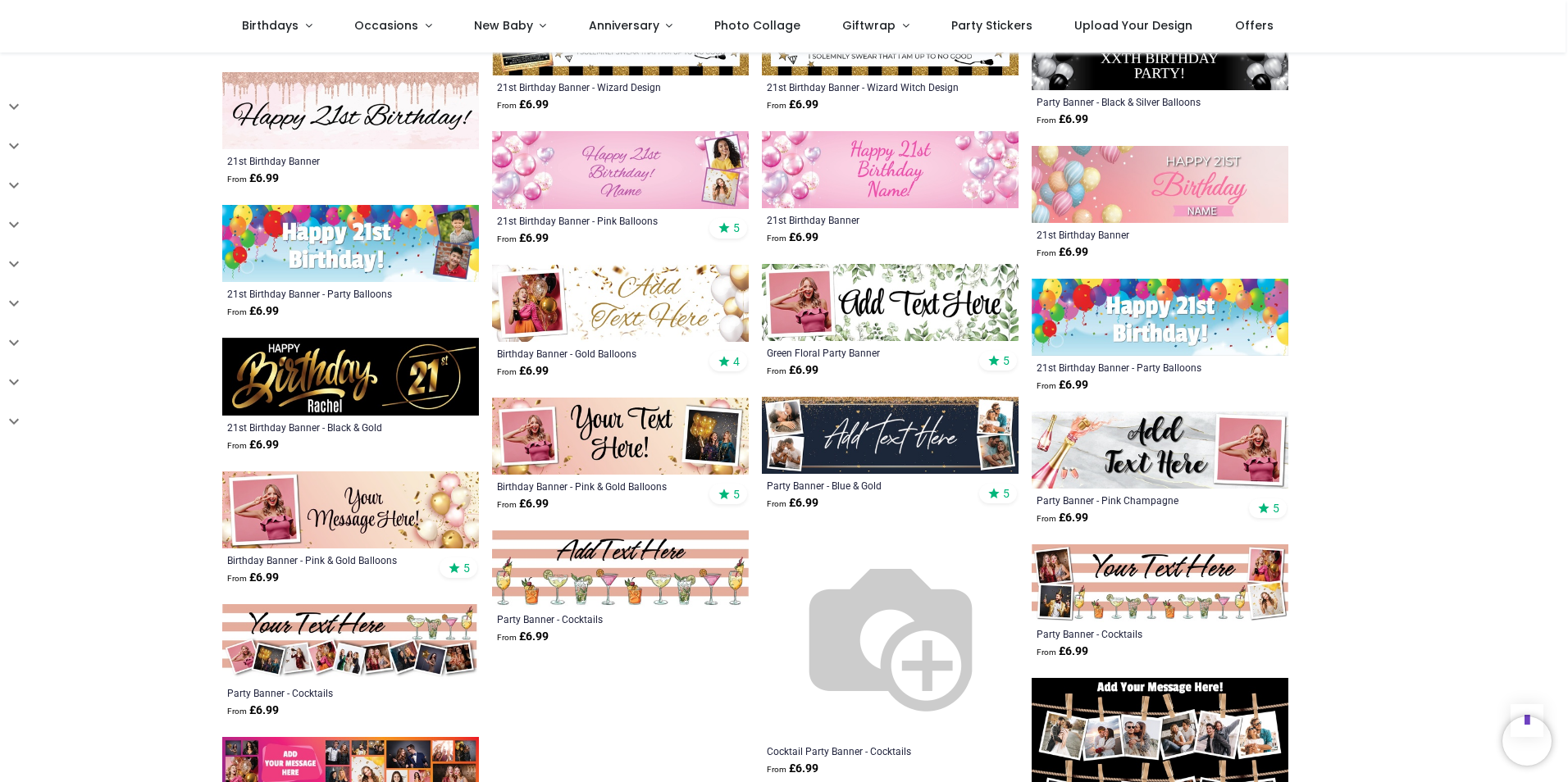
scroll to position [1475, 0]
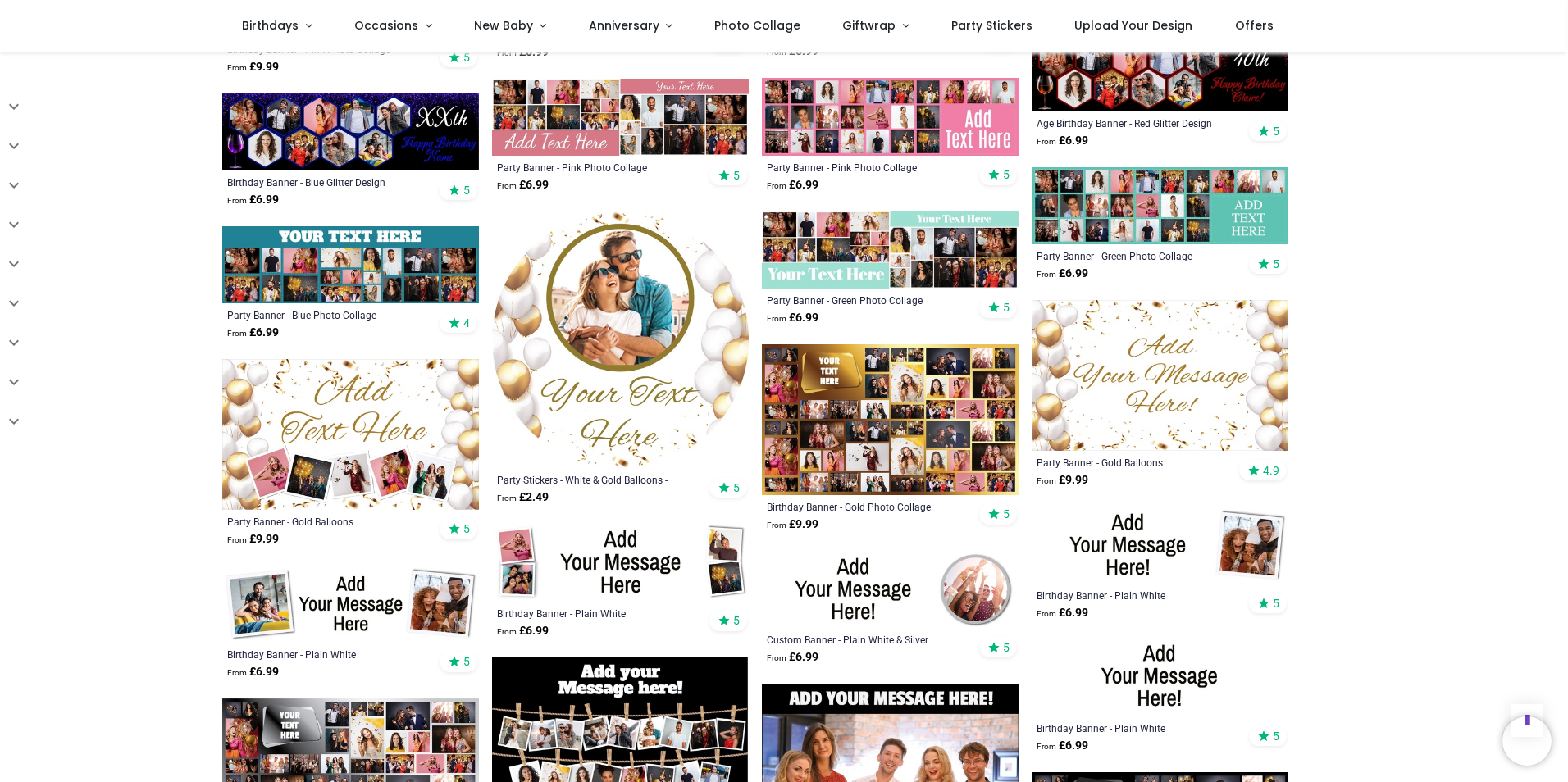
scroll to position [2623, 0]
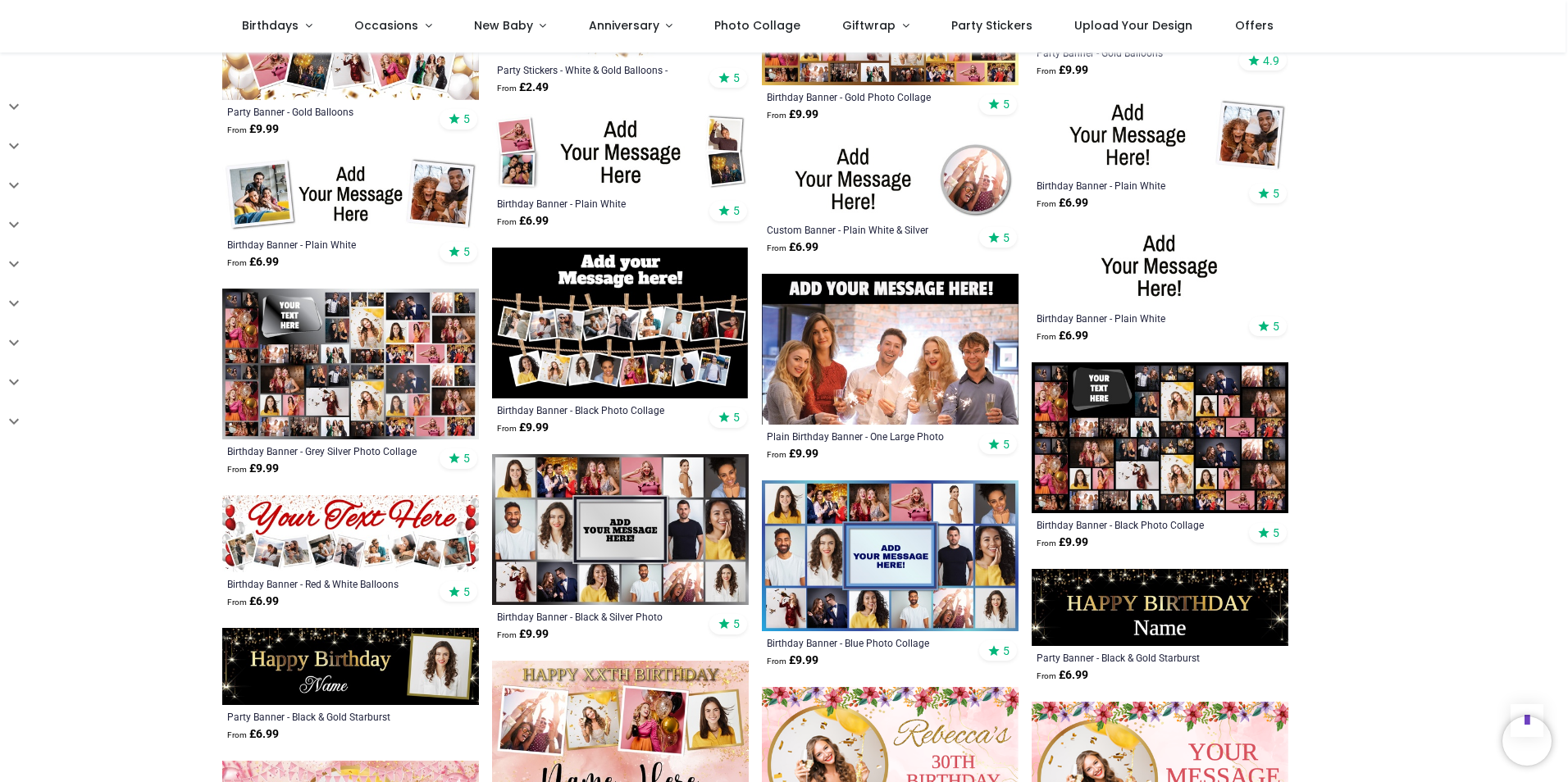
scroll to position [2295, 0]
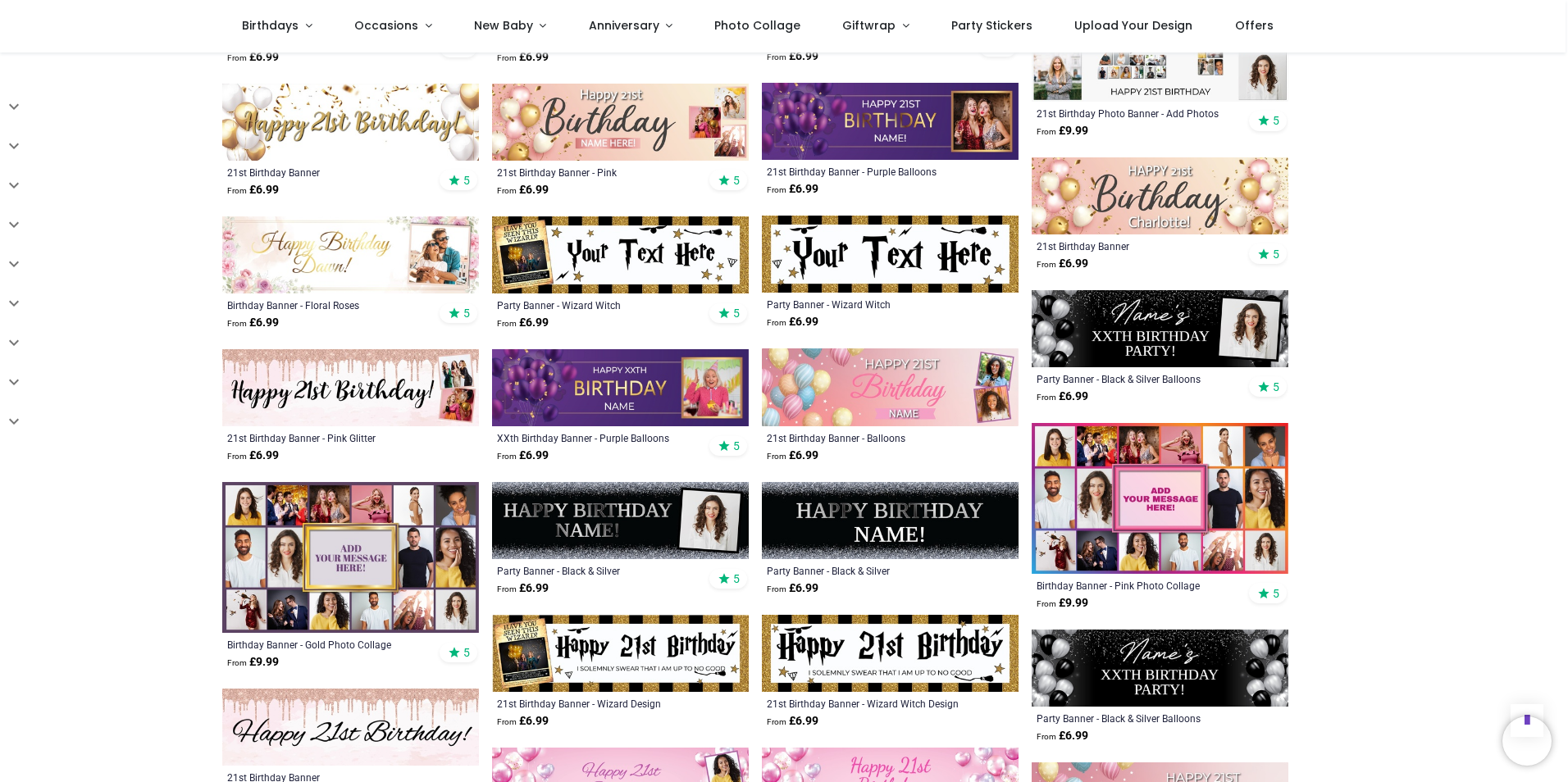
scroll to position [820, 0]
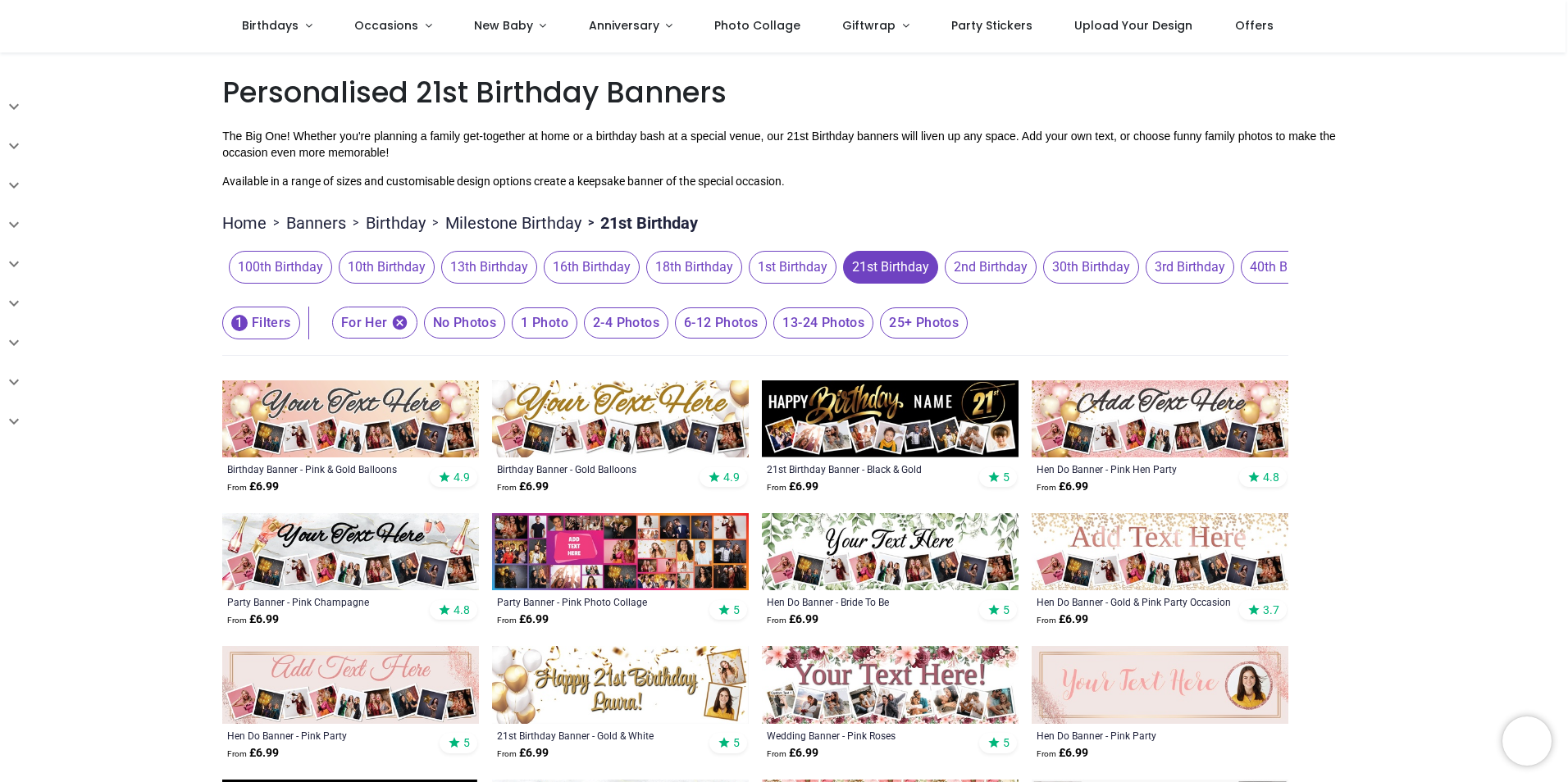
scroll to position [409, 0]
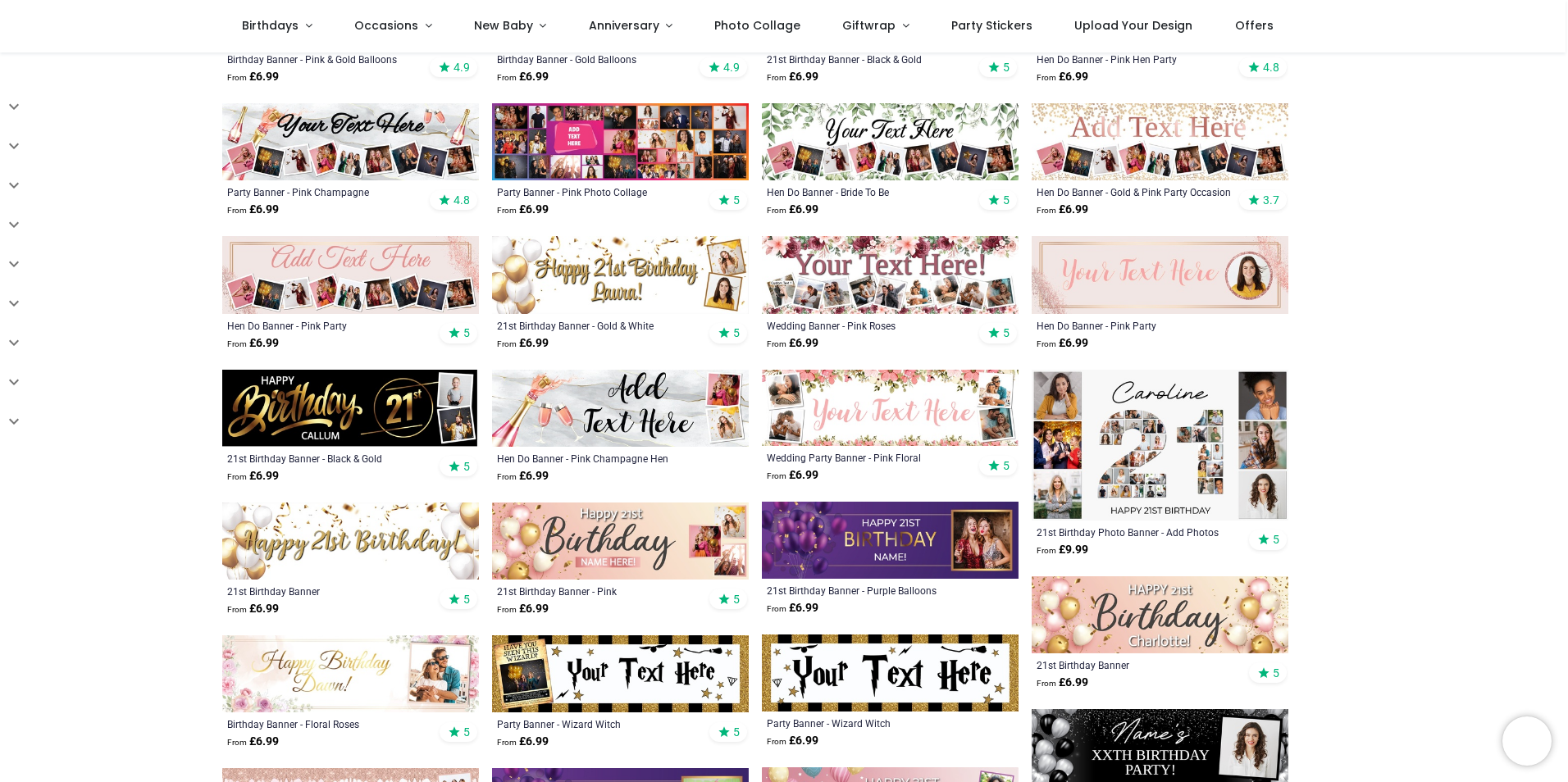
click at [1211, 464] on img at bounding box center [1159, 445] width 256 height 151
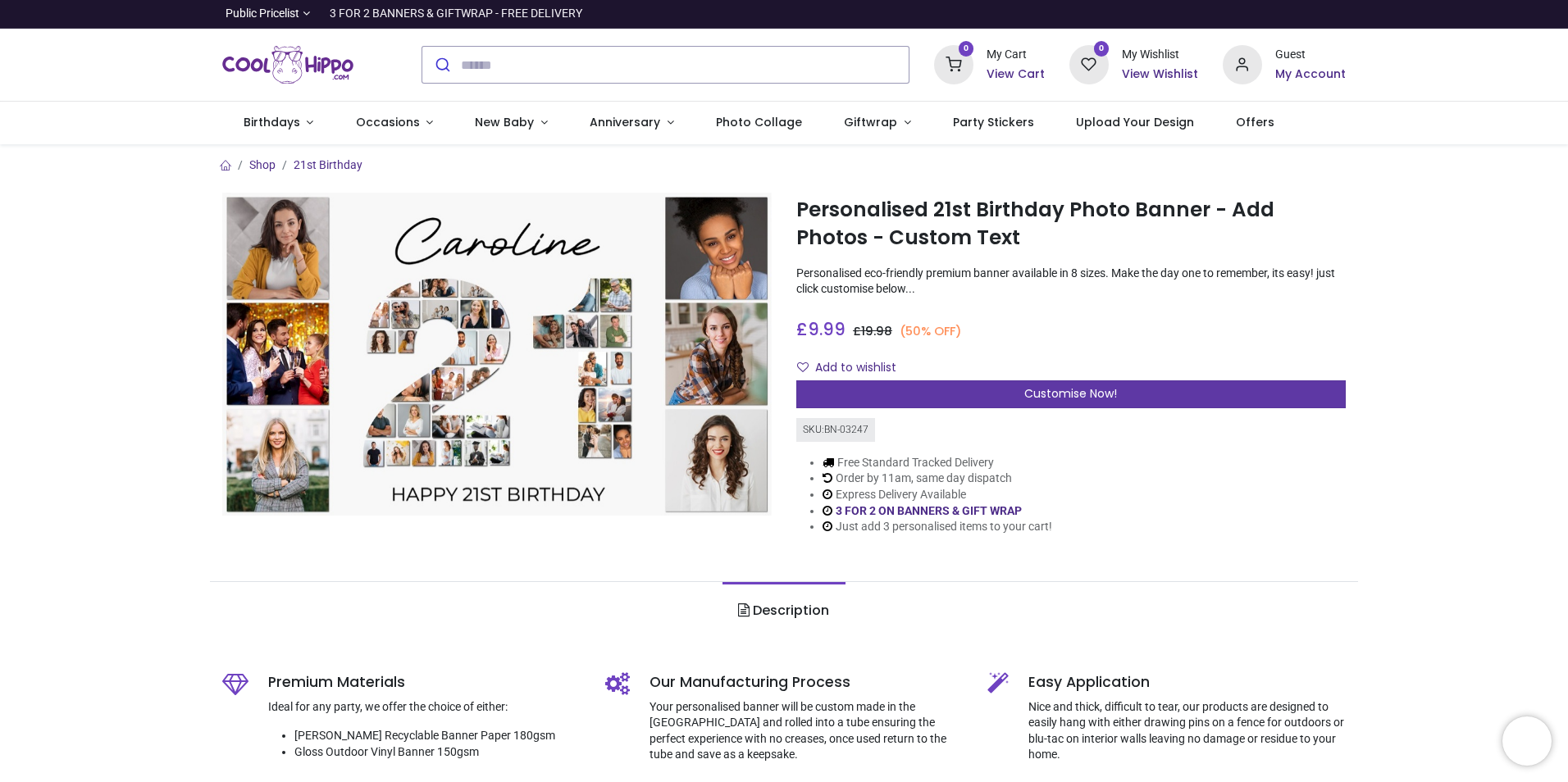
click at [1167, 391] on div "Customise Now!" at bounding box center [1071, 393] width 549 height 27
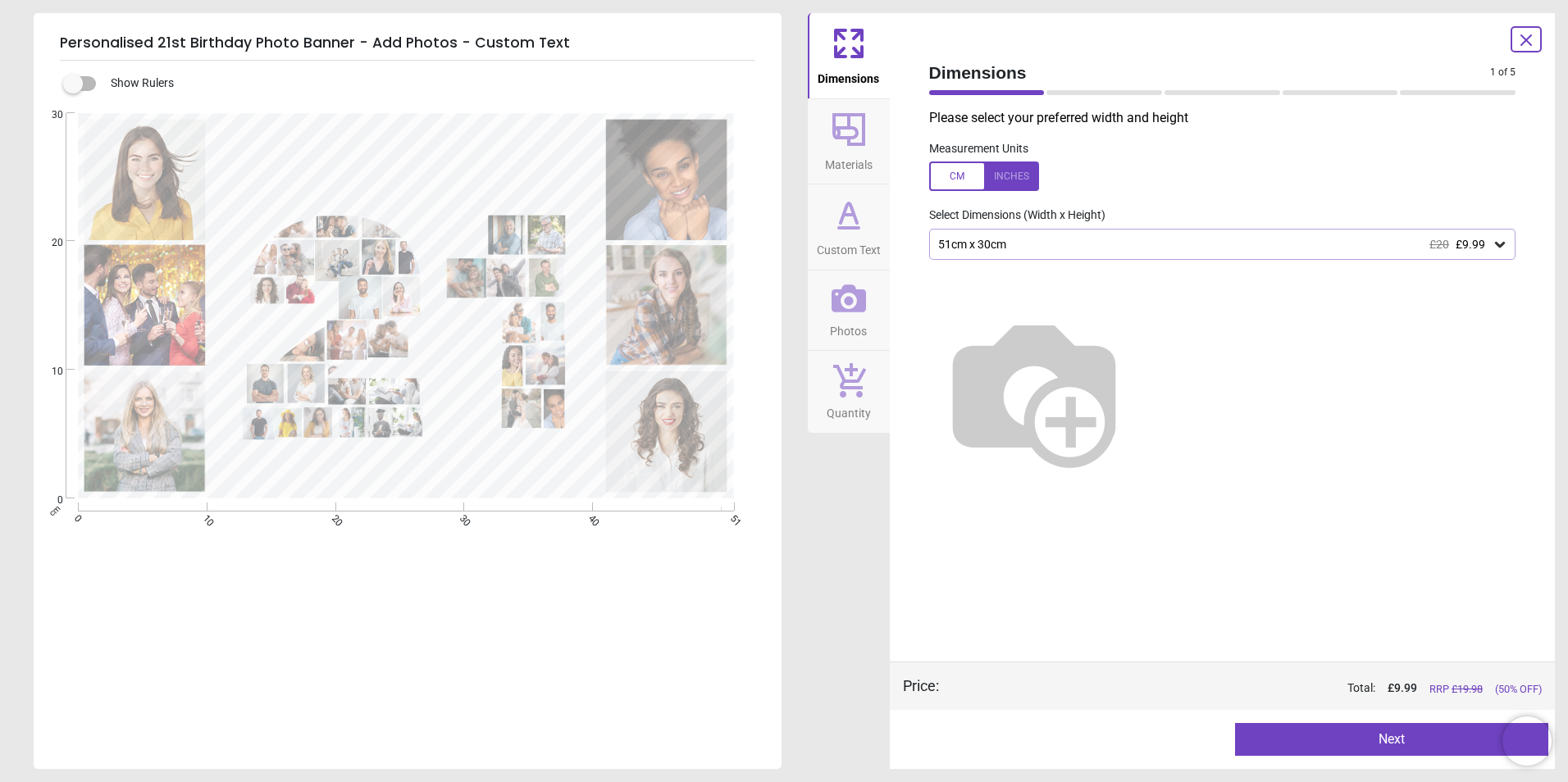
click at [1494, 252] on icon at bounding box center [1499, 244] width 16 height 16
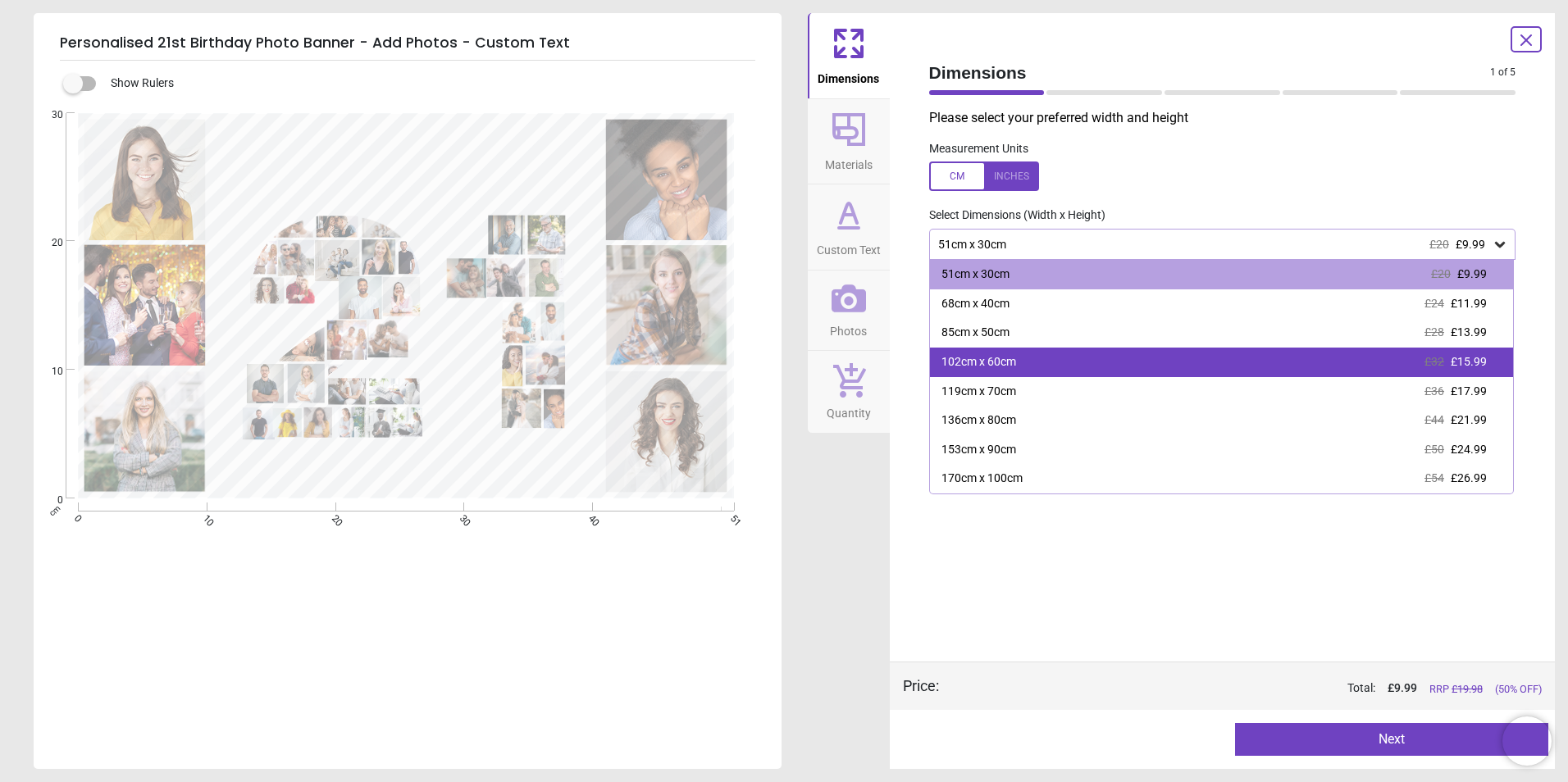
click at [1019, 368] on div "102cm x 60cm £32 £15.99" at bounding box center [1221, 362] width 584 height 29
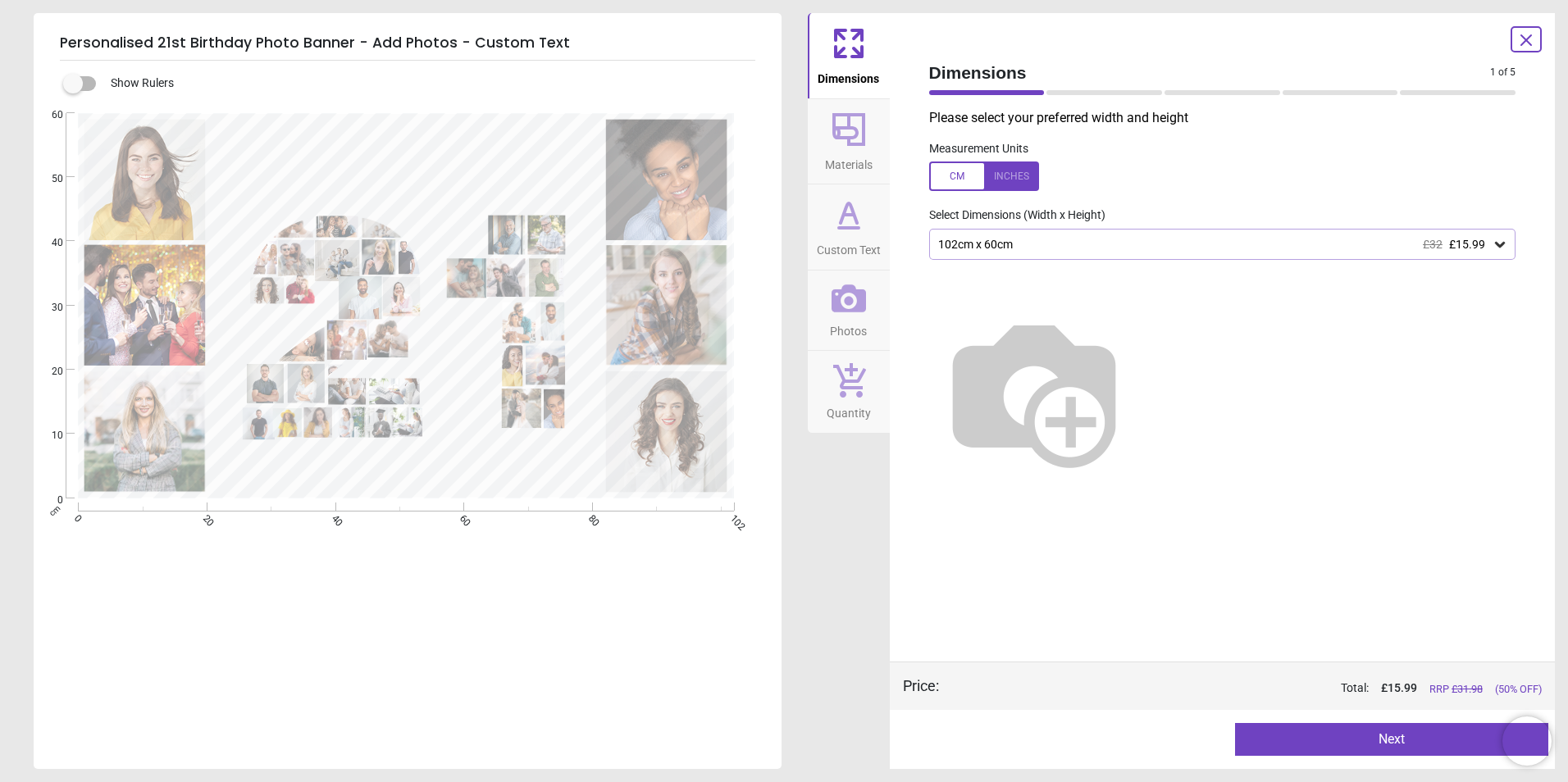
click at [1412, 744] on button "Next" at bounding box center [1391, 739] width 313 height 33
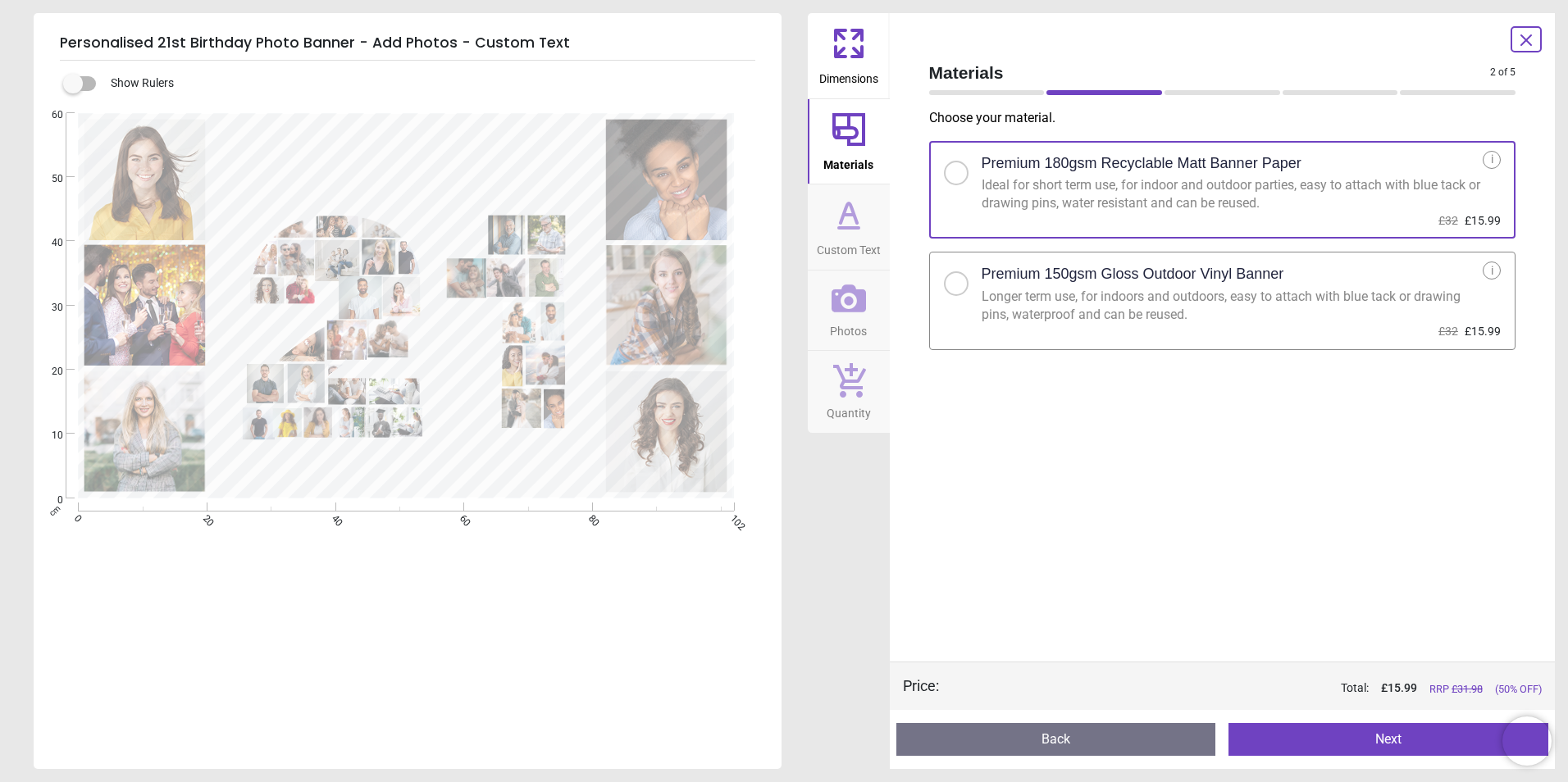
click at [1364, 730] on button "Next" at bounding box center [1388, 739] width 320 height 33
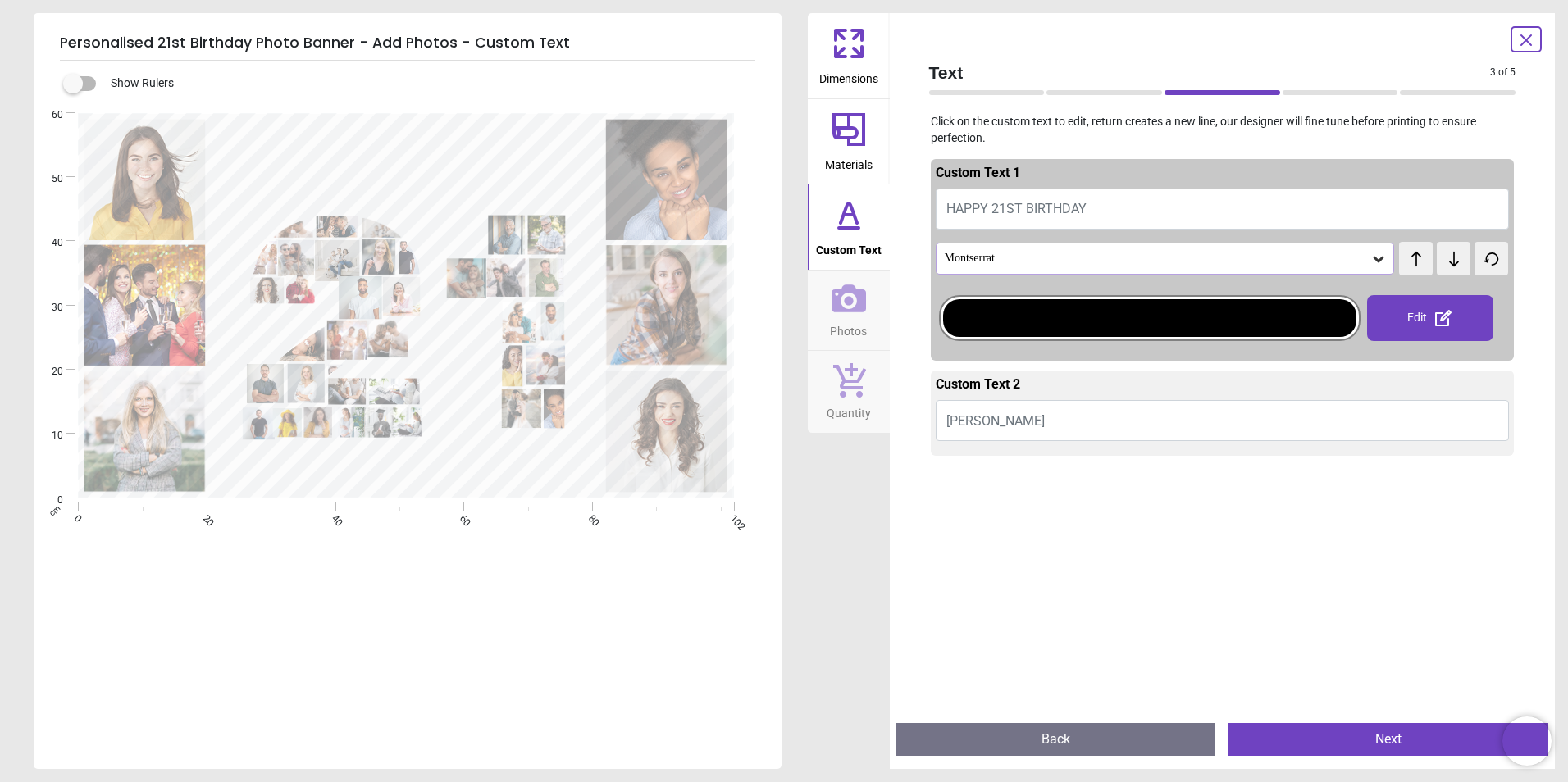
click at [1357, 744] on button "Next" at bounding box center [1388, 739] width 320 height 33
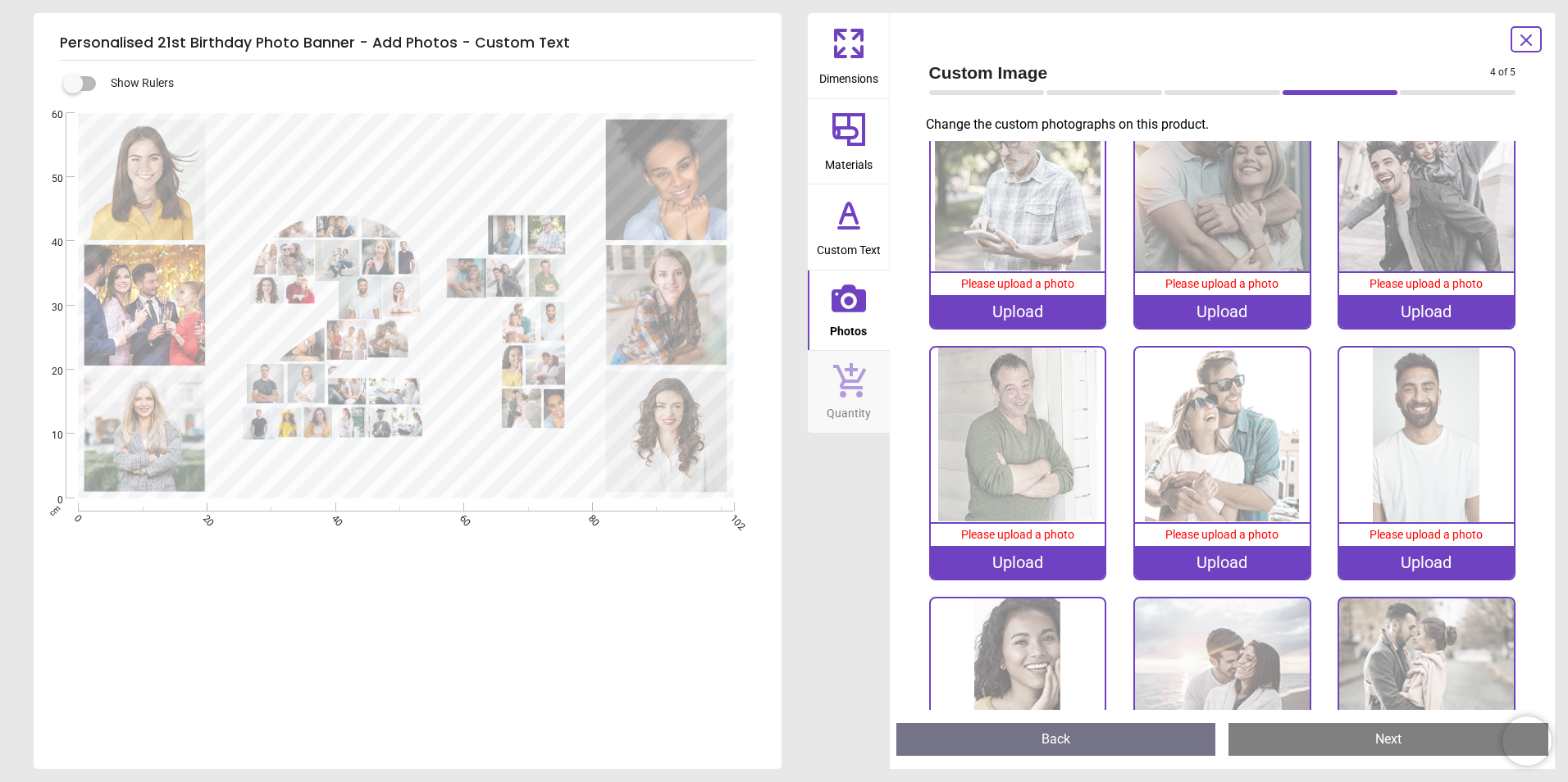
scroll to position [2513, 0]
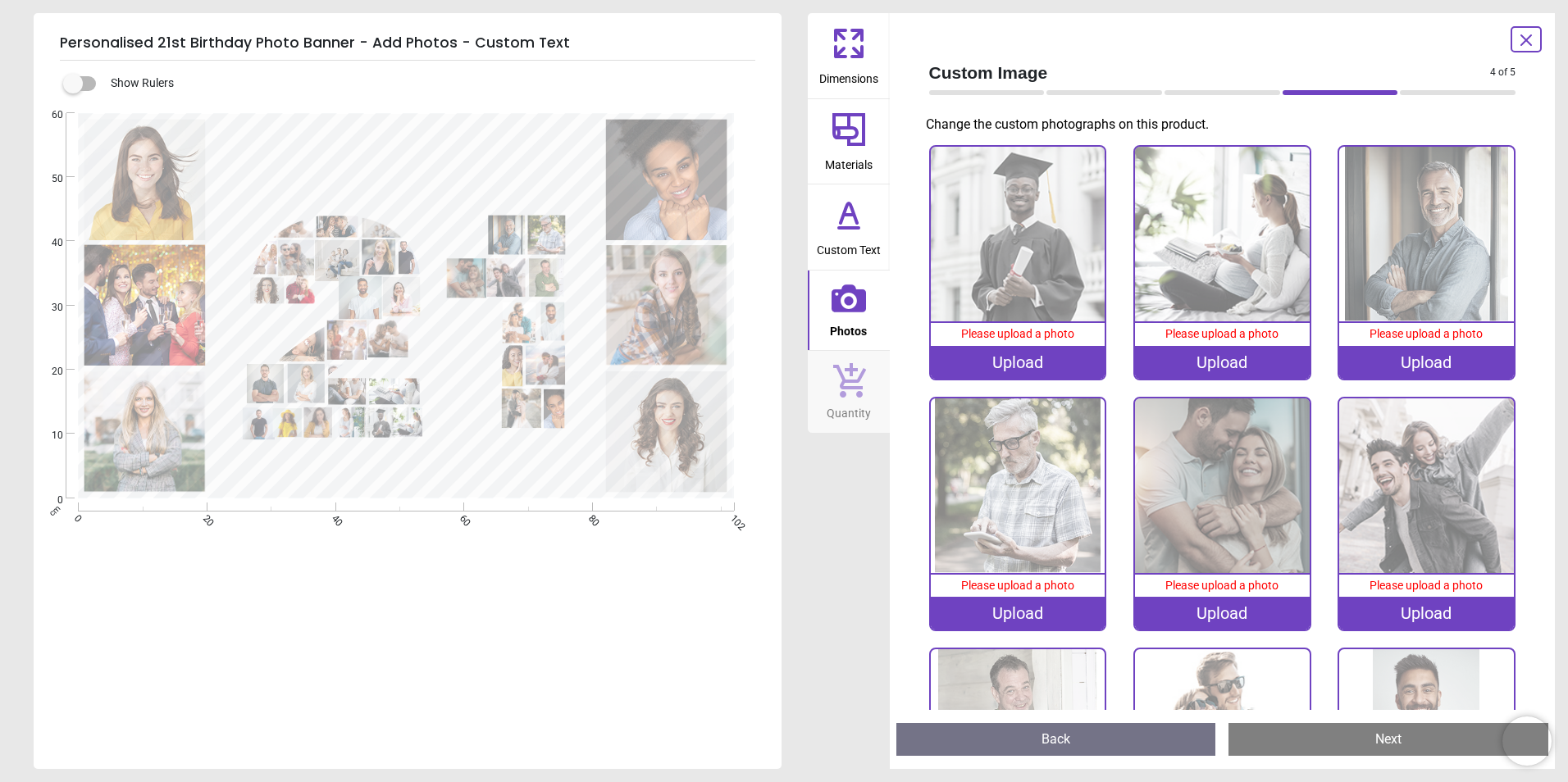
click at [1534, 34] on icon at bounding box center [1525, 40] width 20 height 20
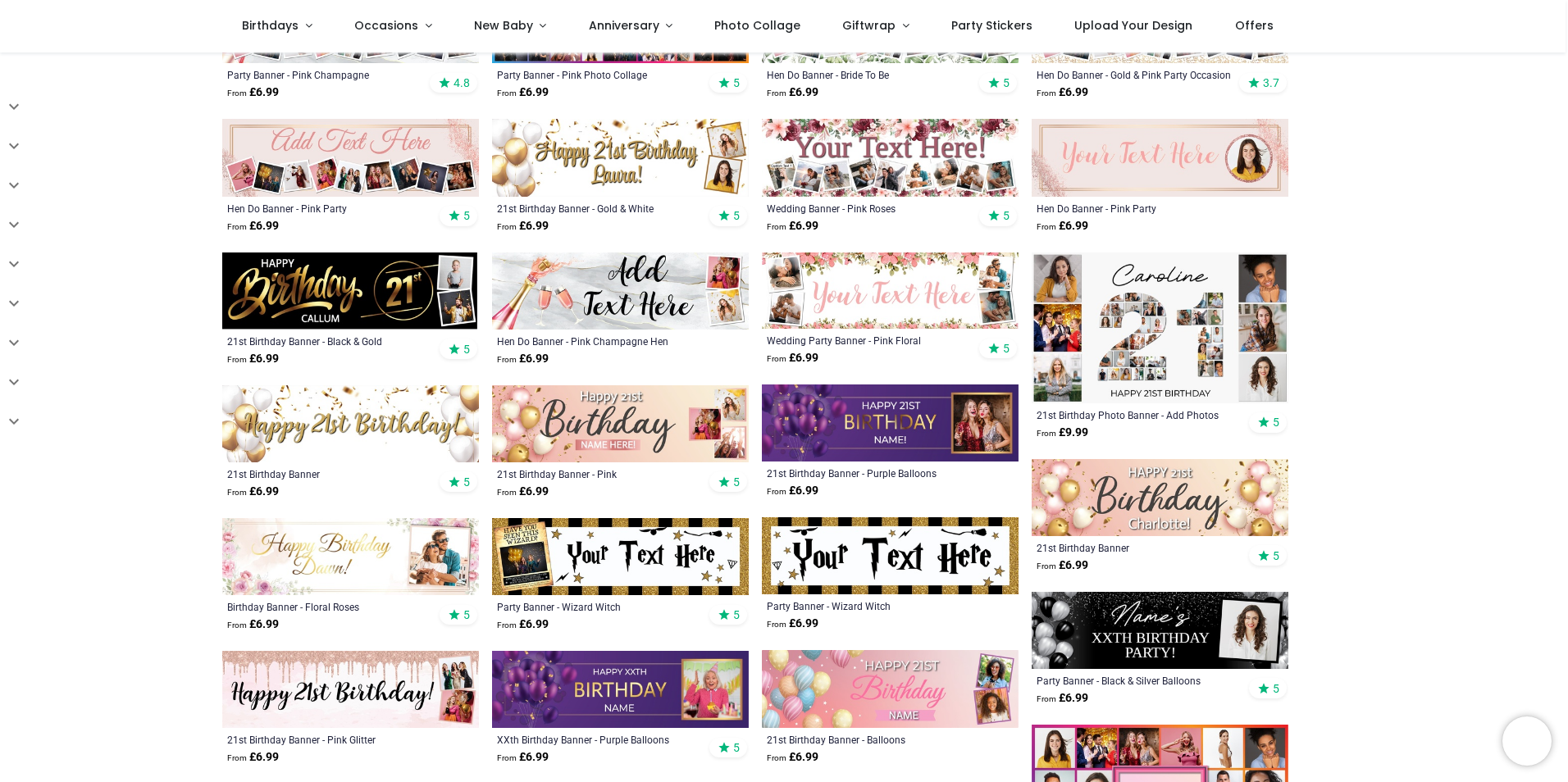
scroll to position [656, 0]
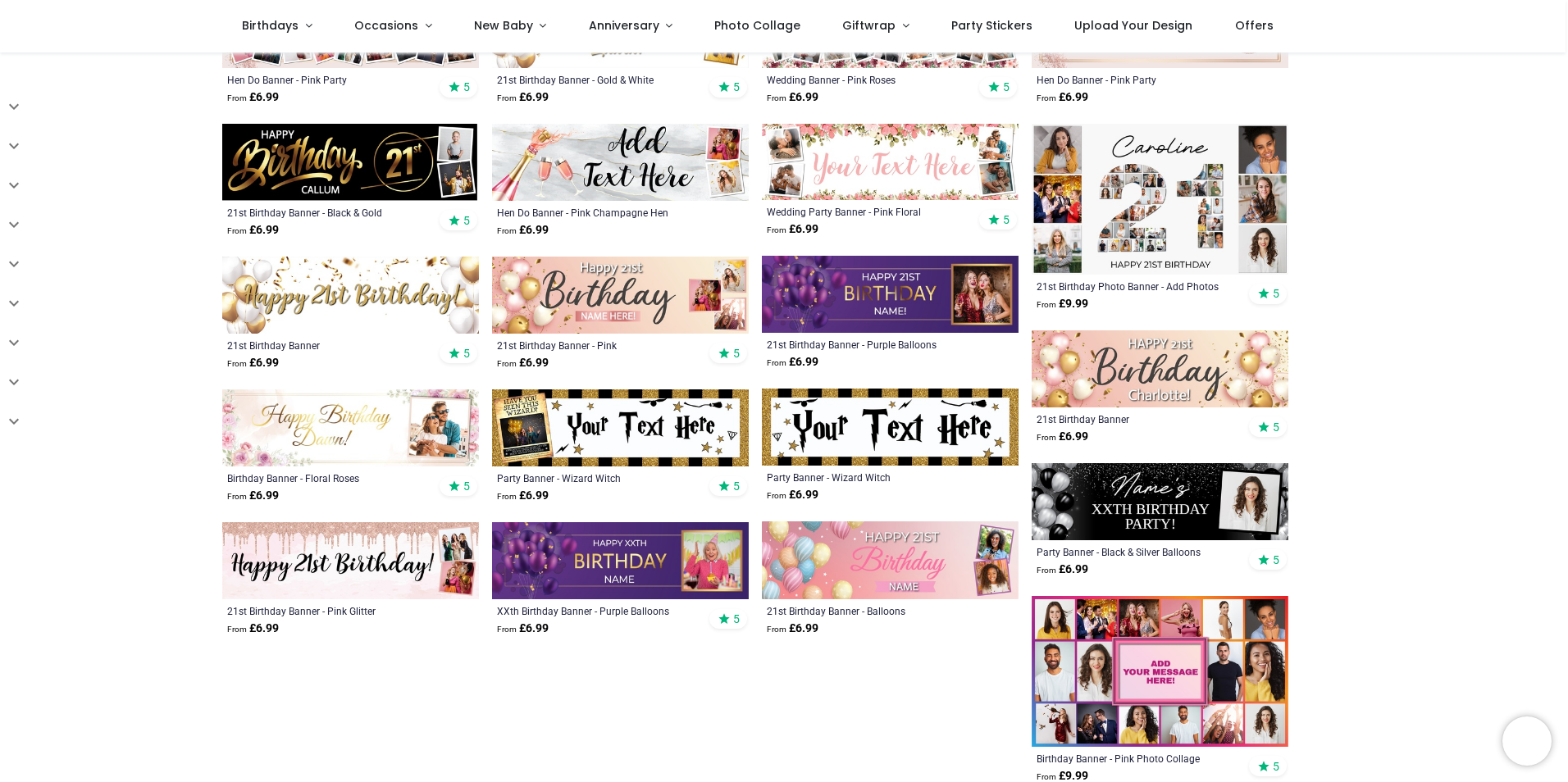
drag, startPoint x: 1466, startPoint y: 5, endPoint x: 0, endPoint y: 761, distance: 1649.5
click at [0, 761] on html "Login • Register Birthdays Milestone Birthday 1510 products 208 121 30" at bounding box center [784, 391] width 1568 height 782
click at [182, 743] on div "Pricelist : Public Pricelist Public Pricelist Customer Pricelist Categories 80" at bounding box center [784, 130] width 1568 height 1467
